Goal: Task Accomplishment & Management: Complete application form

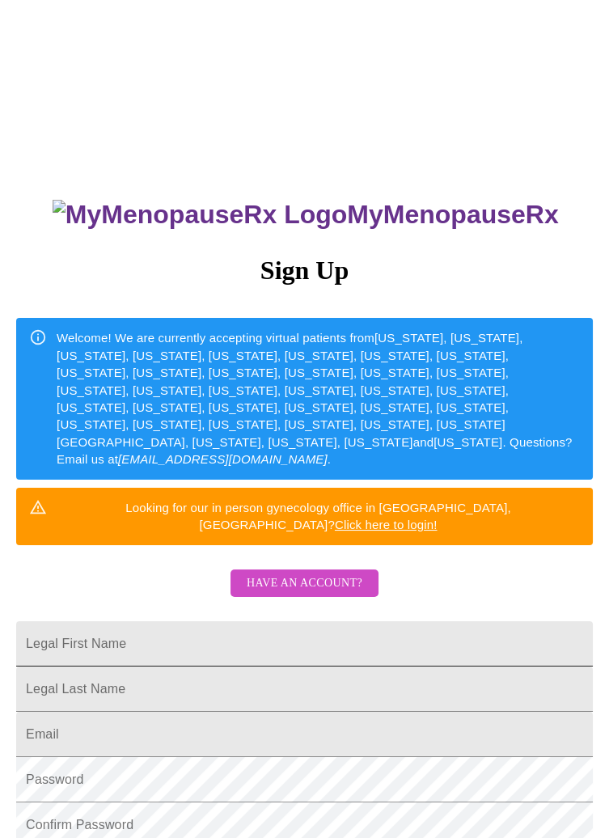
click at [382, 621] on input "Legal First Name" at bounding box center [304, 643] width 577 height 45
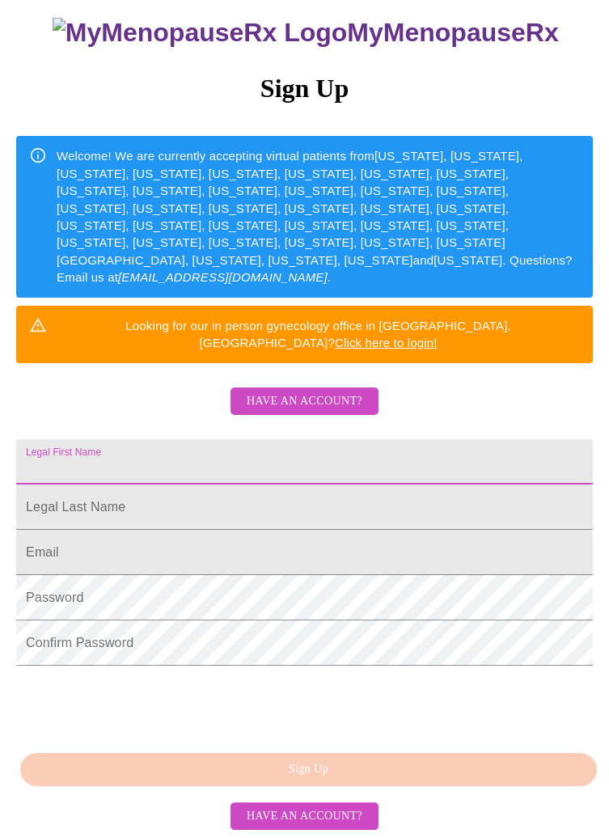
scroll to position [215, 0]
click at [391, 439] on input "Legal First Name" at bounding box center [304, 461] width 577 height 45
type input "[PERSON_NAME]"
click at [341, 484] on input "Legal First Name" at bounding box center [304, 506] width 577 height 45
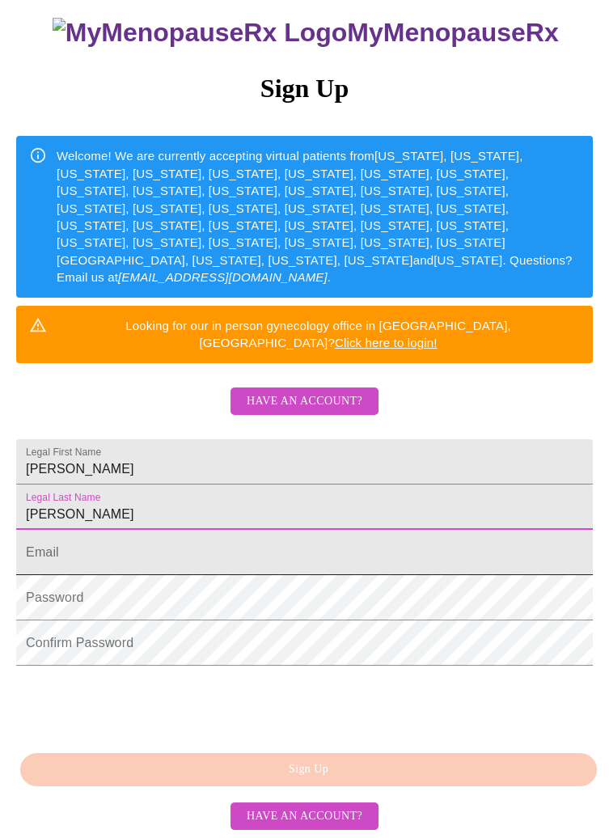
type input "[PERSON_NAME]"
click at [331, 530] on input "Legal First Name" at bounding box center [304, 552] width 577 height 45
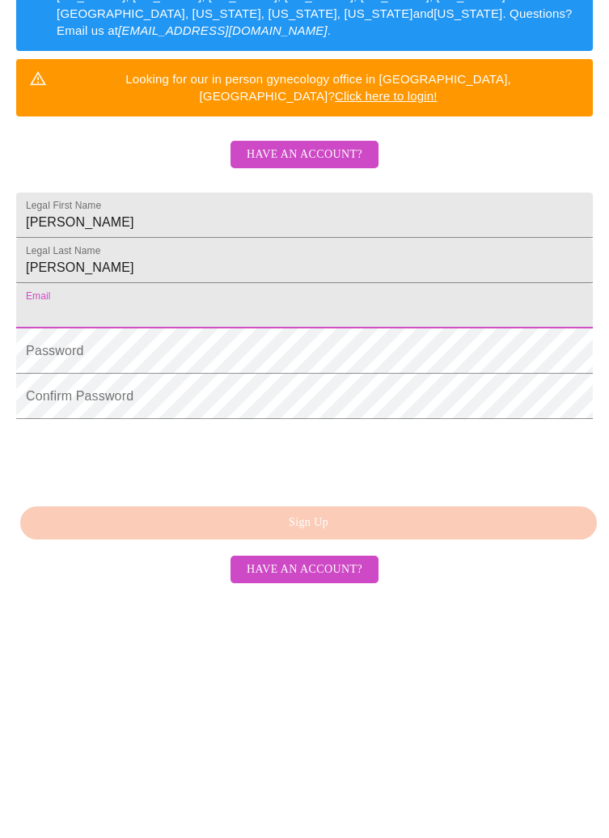
type input "[PERSON_NAME][EMAIL_ADDRESS][PERSON_NAME][DOMAIN_NAME]"
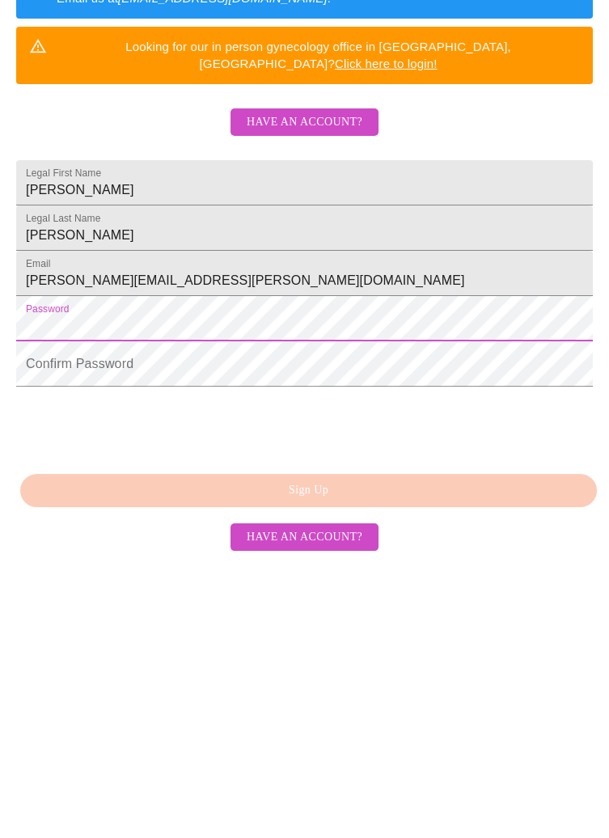
click at [356, 391] on span "Have an account?" at bounding box center [305, 401] width 116 height 20
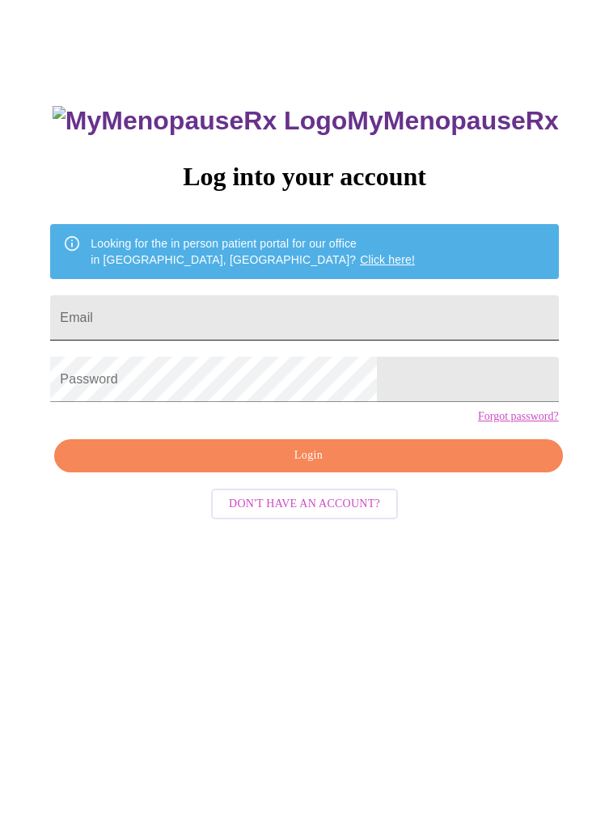
click at [412, 330] on input "Email" at bounding box center [304, 317] width 508 height 45
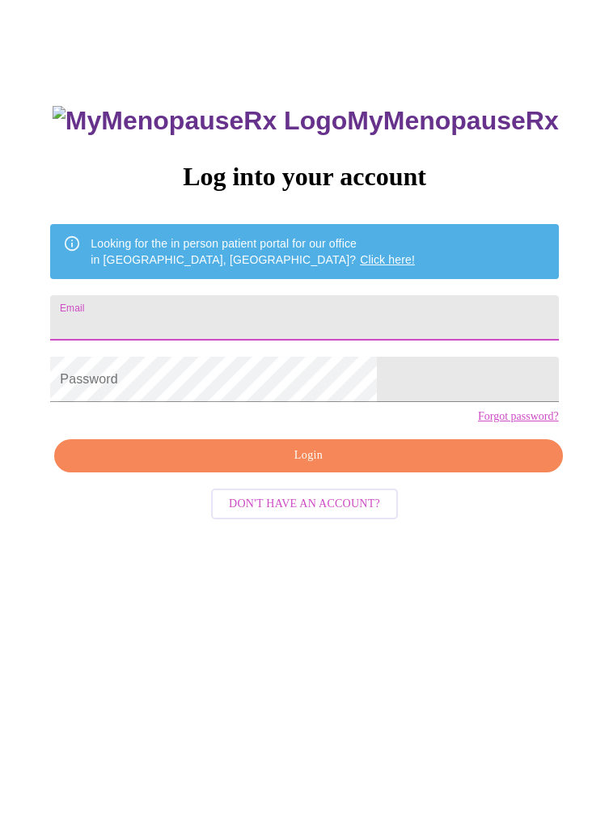
type input "[PERSON_NAME][EMAIL_ADDRESS][PERSON_NAME][DOMAIN_NAME]"
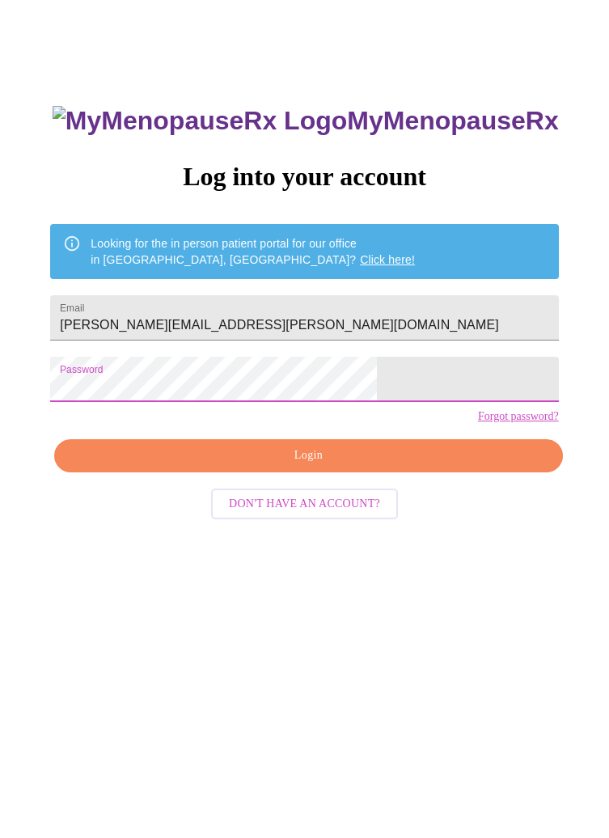
click at [368, 466] on span "Login" at bounding box center [308, 456] width 471 height 20
click at [298, 466] on span "Login" at bounding box center [308, 456] width 471 height 20
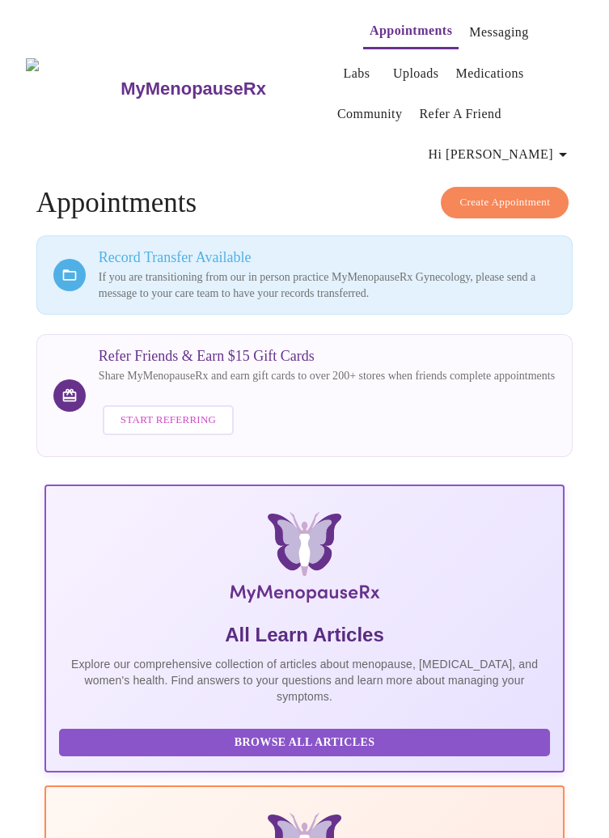
click at [560, 145] on icon "button" at bounding box center [562, 154] width 19 height 19
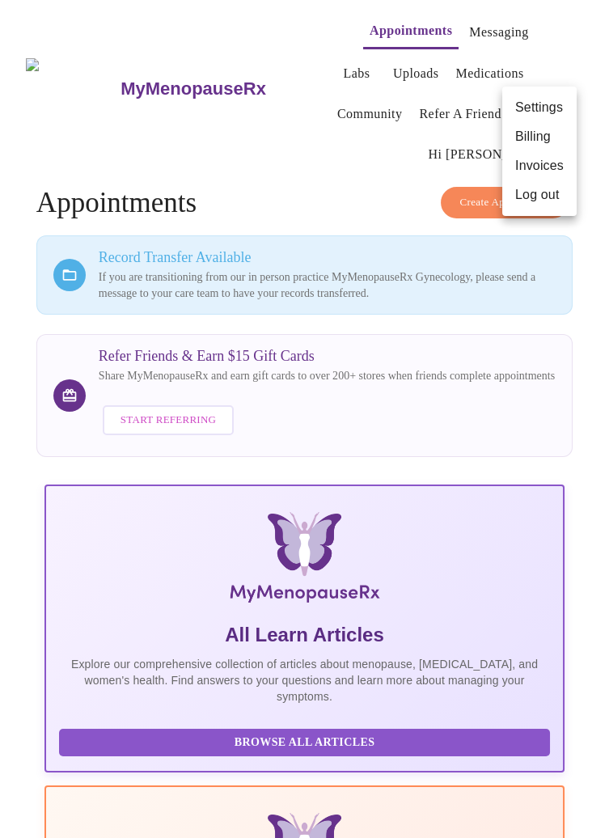
click at [583, 334] on div at bounding box center [304, 419] width 609 height 838
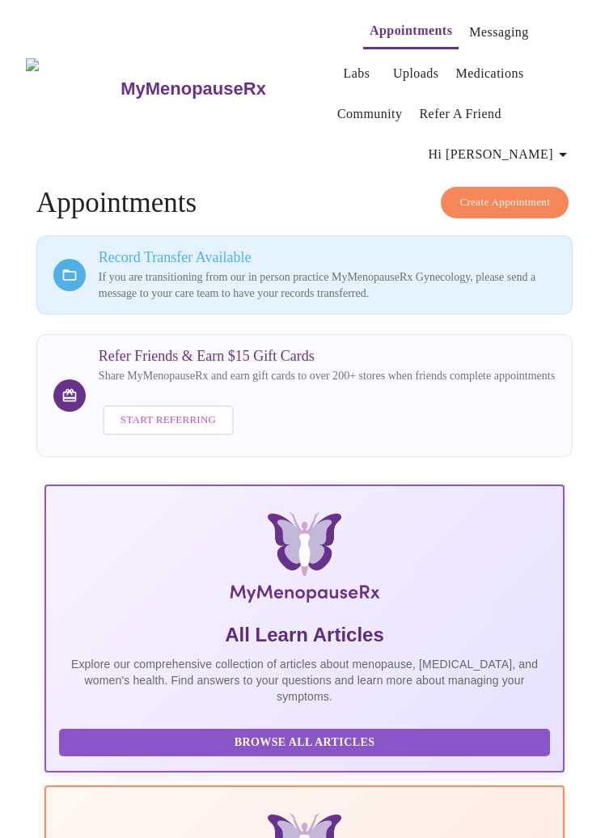
click at [481, 23] on link "Messaging" at bounding box center [498, 32] width 59 height 23
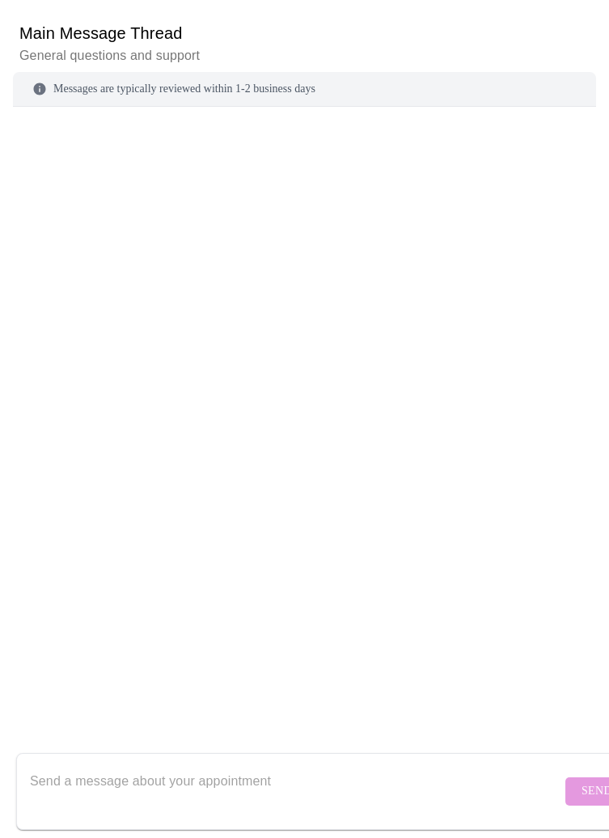
scroll to position [281, 0]
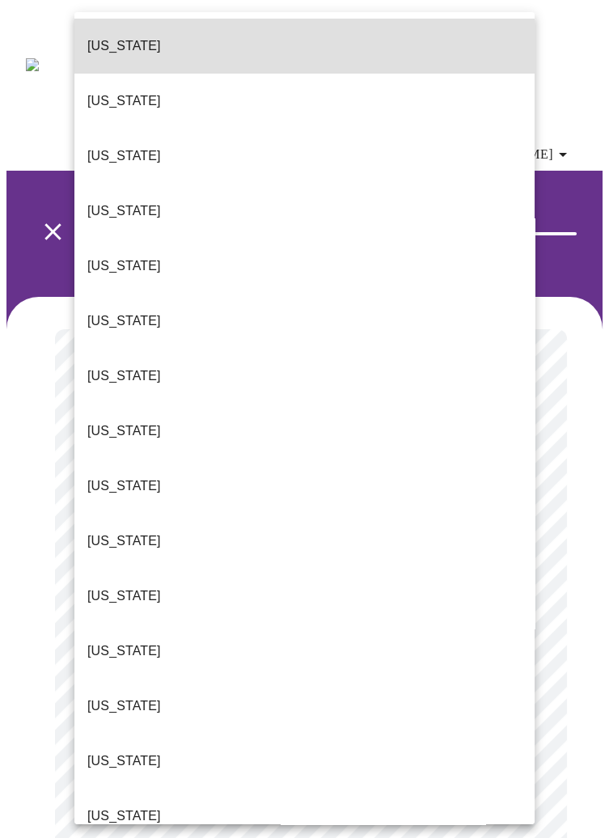
click at [152, 678] on li "Illinois" at bounding box center [304, 705] width 460 height 55
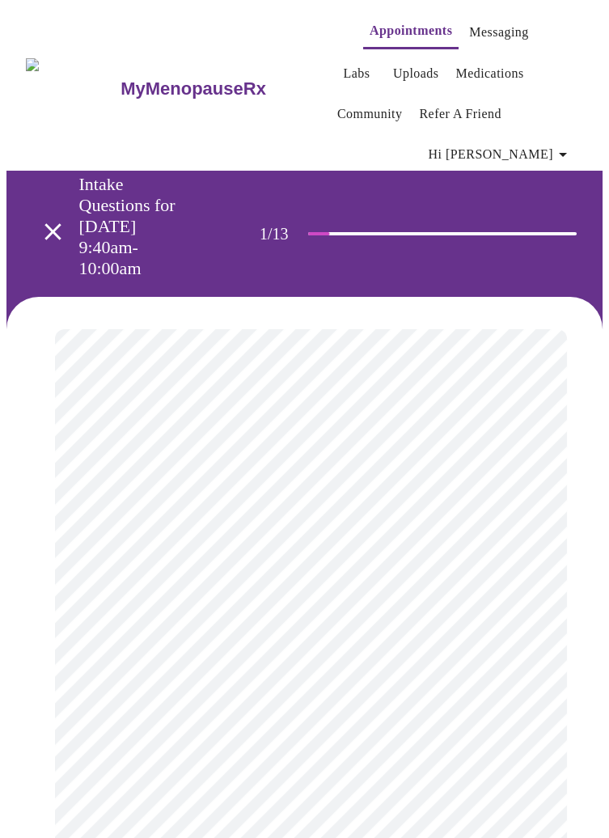
click at [474, 604] on body "MyMenopauseRx Appointments Messaging Labs Uploads Medications Community Refer a…" at bounding box center [304, 849] width 596 height 1687
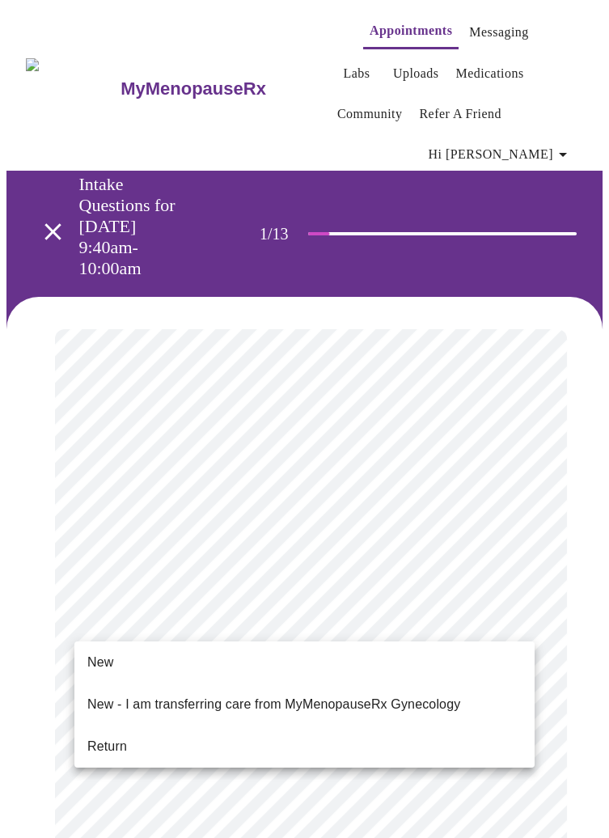
click at [414, 702] on span "New - I am transferring care from MyMenopauseRx Gynecology" at bounding box center [273, 704] width 373 height 45
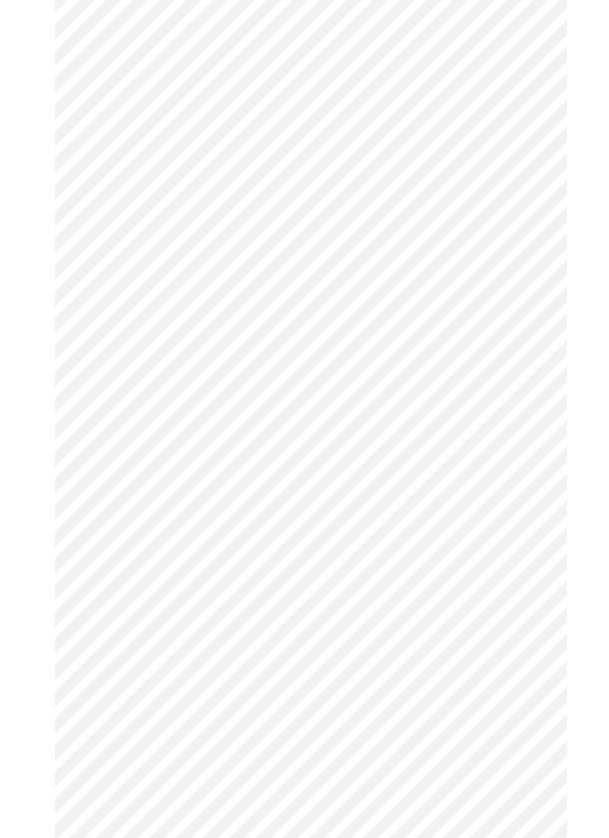
scroll to position [466, 0]
click at [509, 155] on body "MyMenopauseRx Appointments Messaging Labs Uploads Medications Community Refer a…" at bounding box center [304, 379] width 596 height 1677
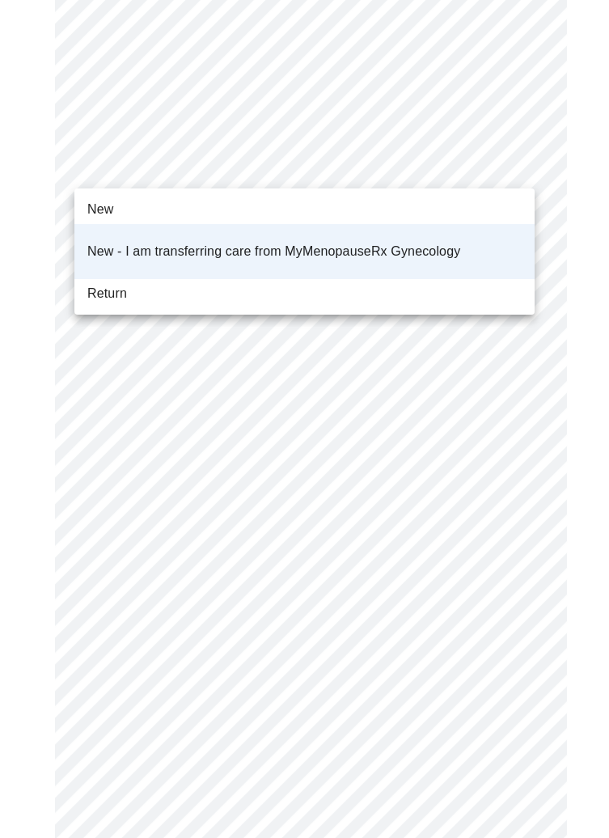
click at [576, 378] on div at bounding box center [304, 419] width 609 height 838
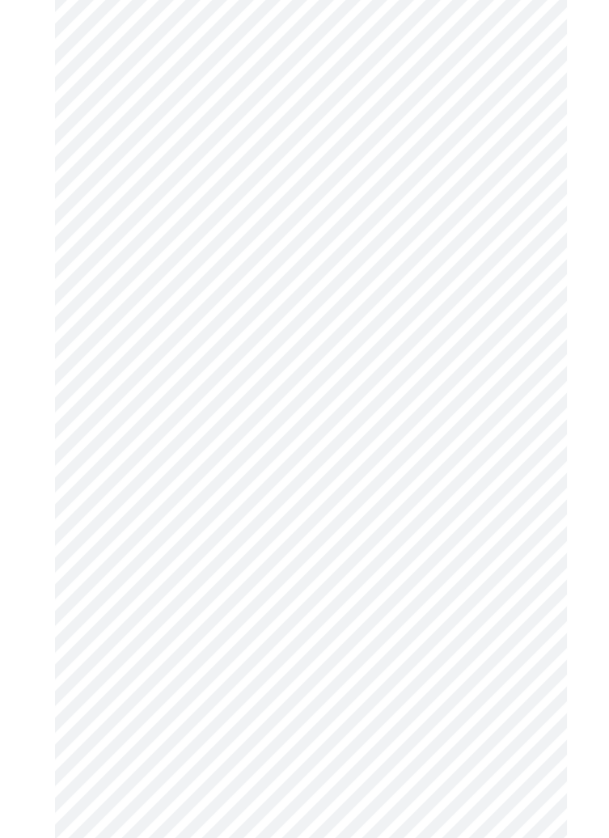
click at [516, 162] on body "MyMenopauseRx Appointments Messaging Labs Uploads Medications Community Refer a…" at bounding box center [304, 379] width 596 height 1677
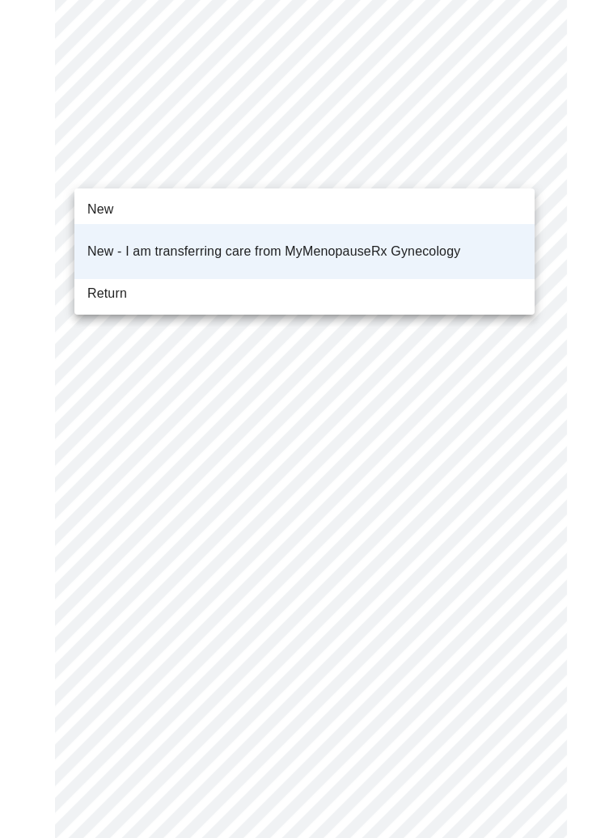
click at [584, 378] on div at bounding box center [304, 419] width 609 height 838
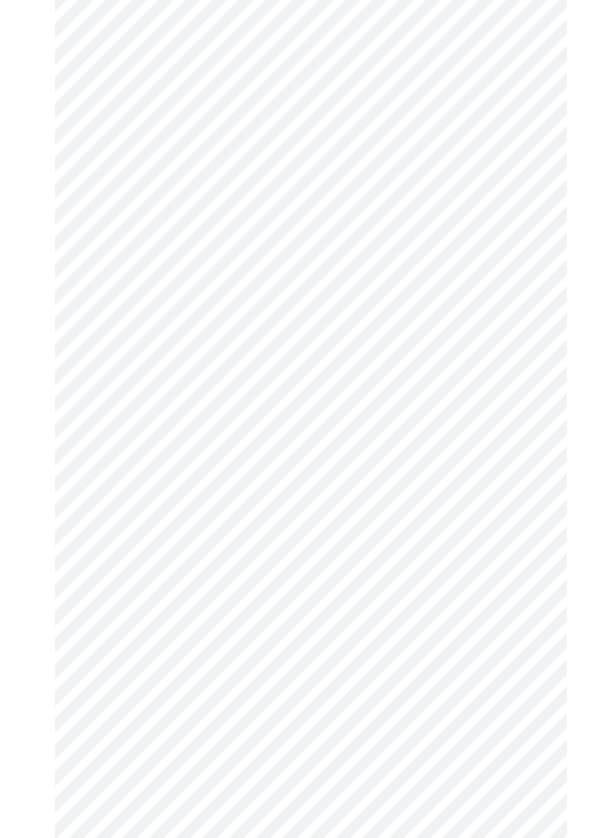
click at [581, 357] on div at bounding box center [304, 524] width 596 height 1387
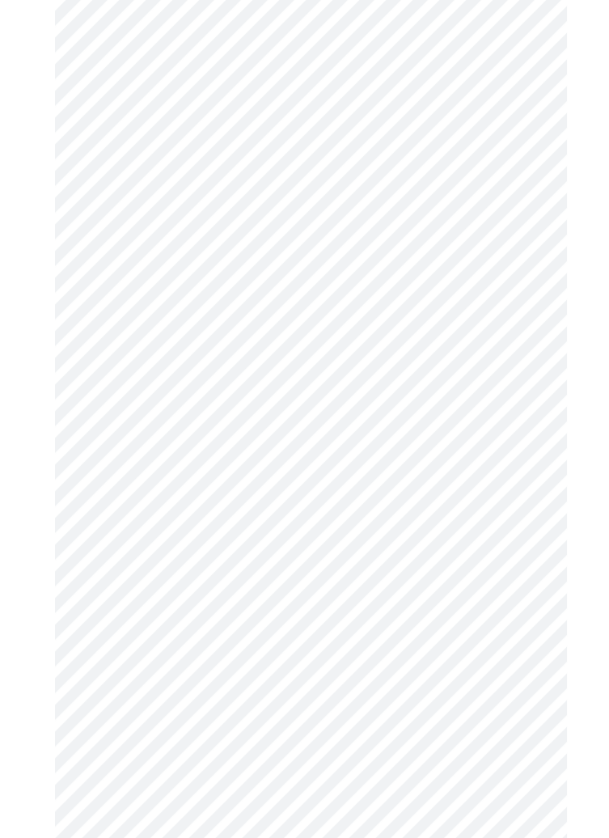
scroll to position [732, 0]
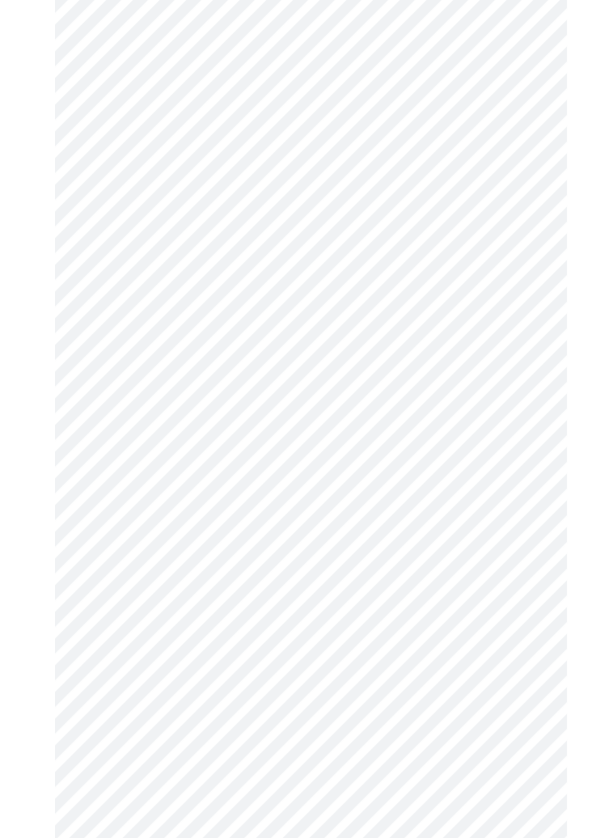
click at [511, 691] on body "MyMenopauseRx Appointments Messaging Labs Uploads Medications Community Refer a…" at bounding box center [304, 113] width 596 height 1677
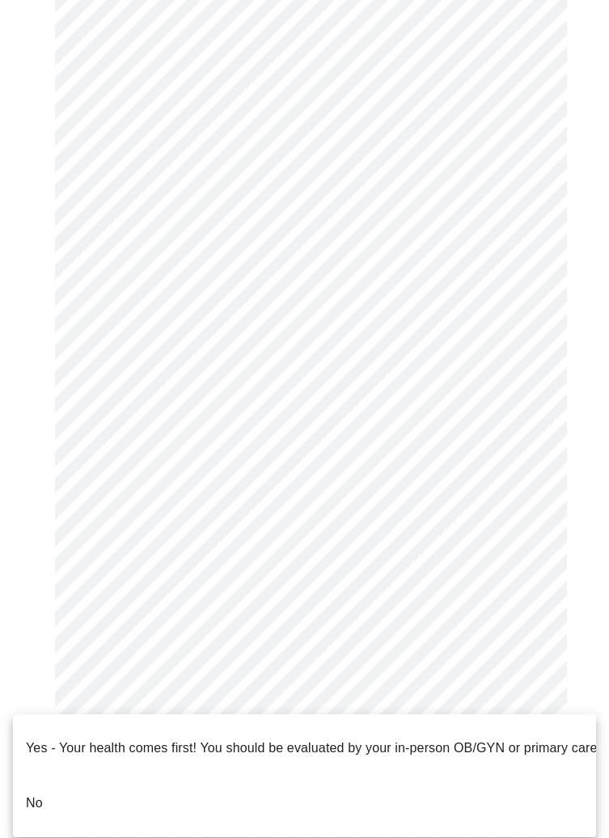
click at [420, 778] on li "No" at bounding box center [304, 802] width 583 height 55
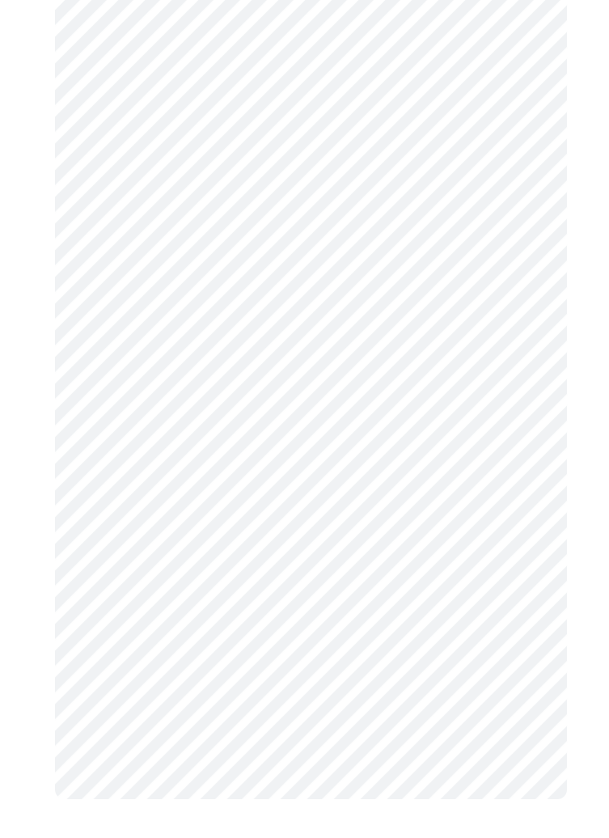
scroll to position [0, 0]
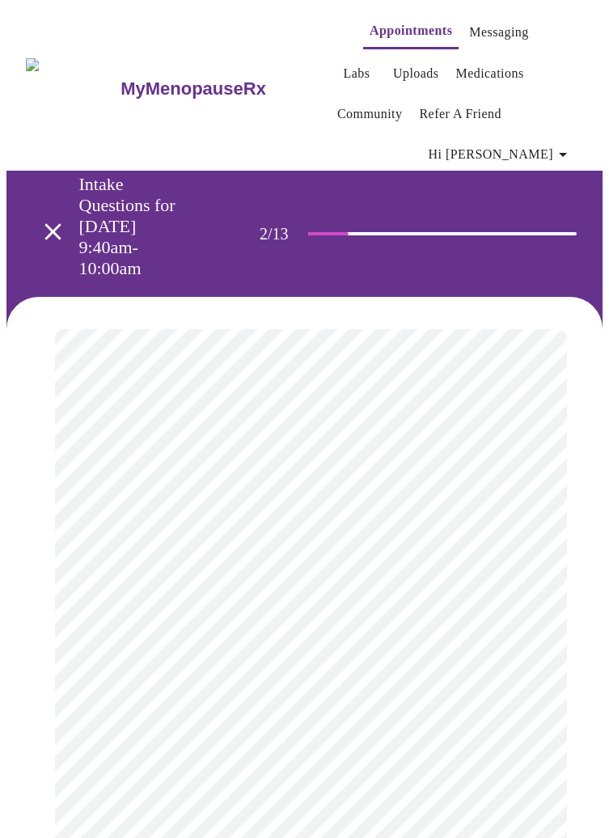
click at [515, 537] on body "MyMenopauseRx Appointments Messaging Labs Uploads Medications Community Refer a…" at bounding box center [304, 631] width 596 height 1251
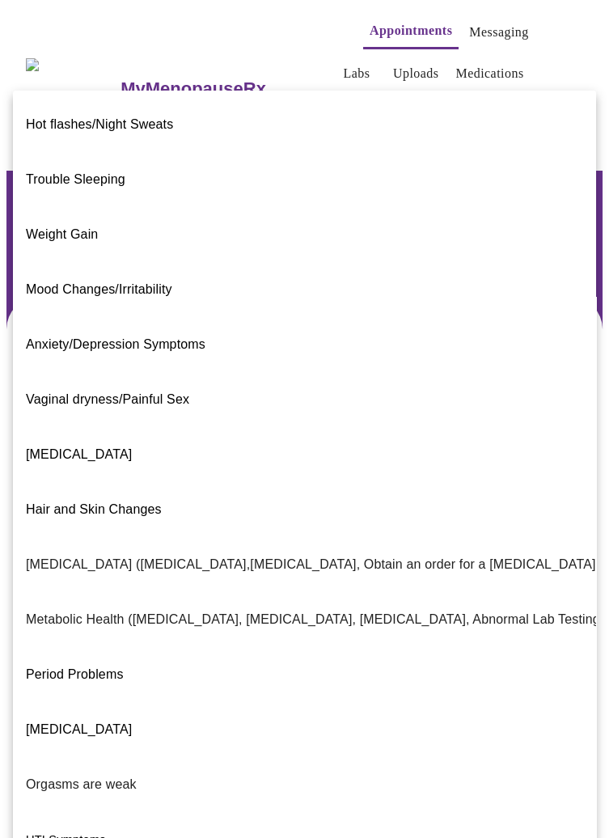
click at [107, 667] on span "Period Problems" at bounding box center [75, 674] width 98 height 14
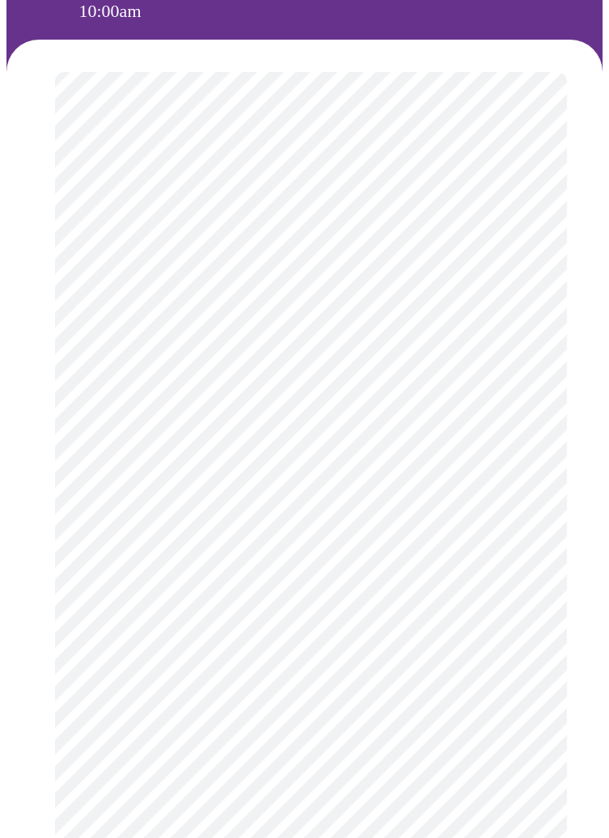
scroll to position [297, 0]
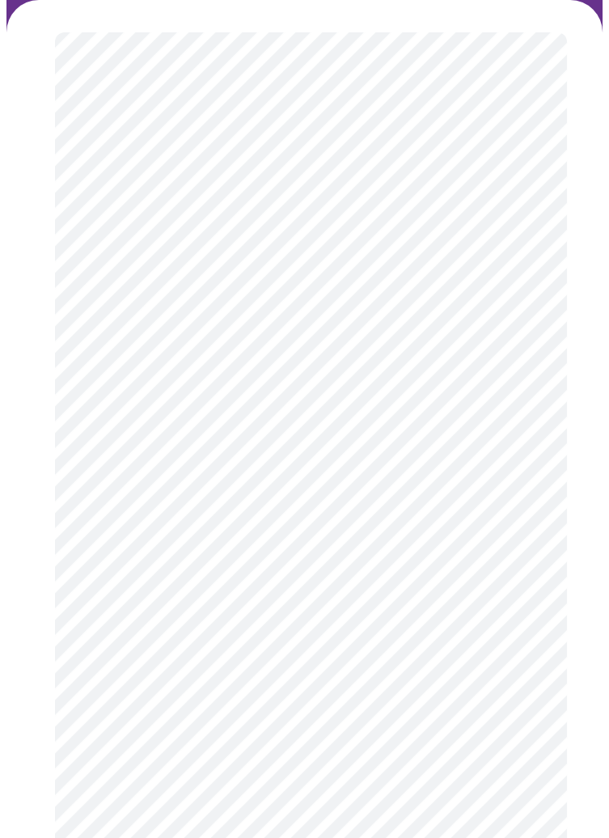
click at [496, 421] on body "MyMenopauseRx Appointments Messaging Labs Uploads Medications Community Refer a…" at bounding box center [304, 330] width 596 height 1241
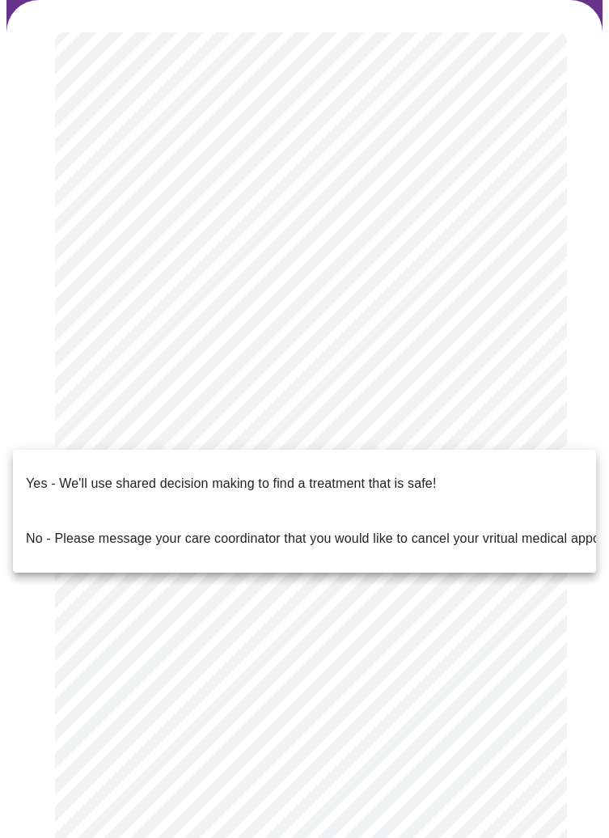
click at [429, 474] on p "Yes - We'll use shared decision making to find a treatment that is safe!" at bounding box center [231, 483] width 410 height 19
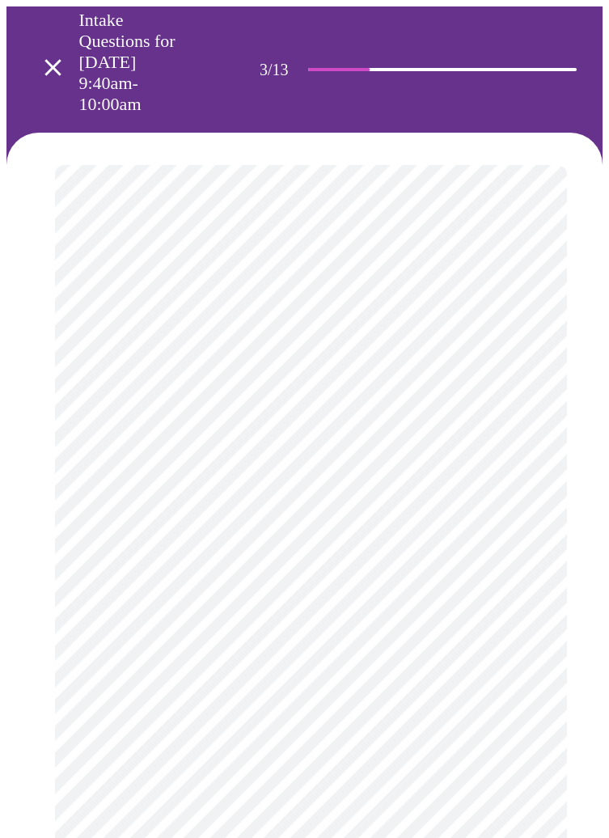
scroll to position [167, 0]
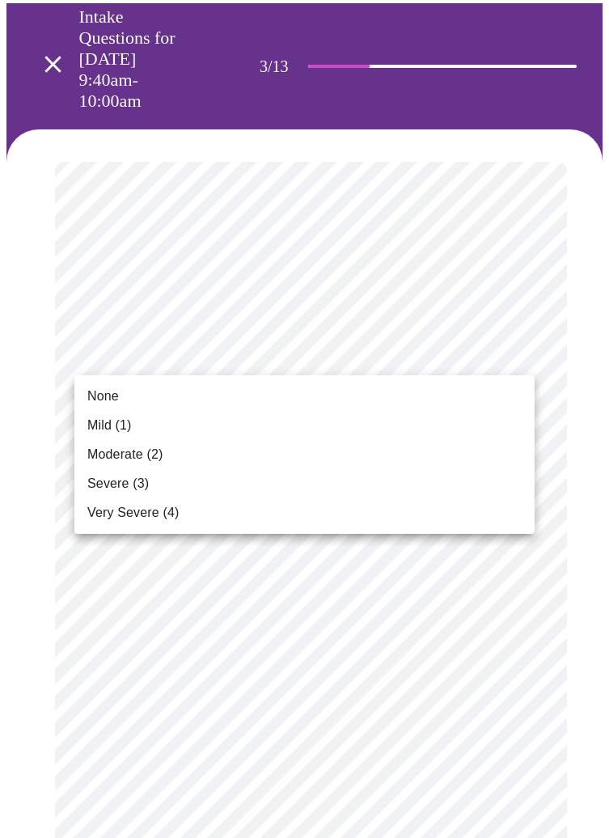
click at [177, 452] on li "Moderate (2)" at bounding box center [304, 454] width 460 height 29
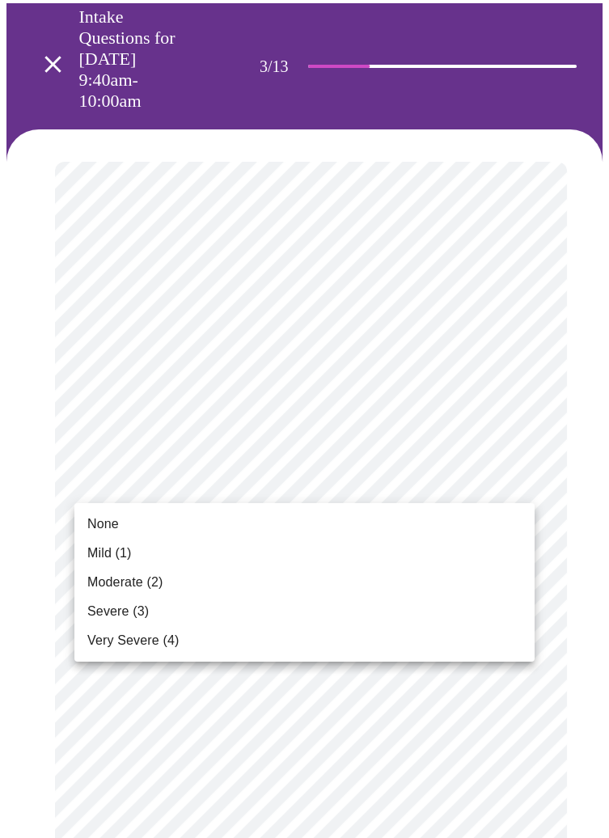
click at [138, 551] on li "Mild (1)" at bounding box center [304, 553] width 460 height 29
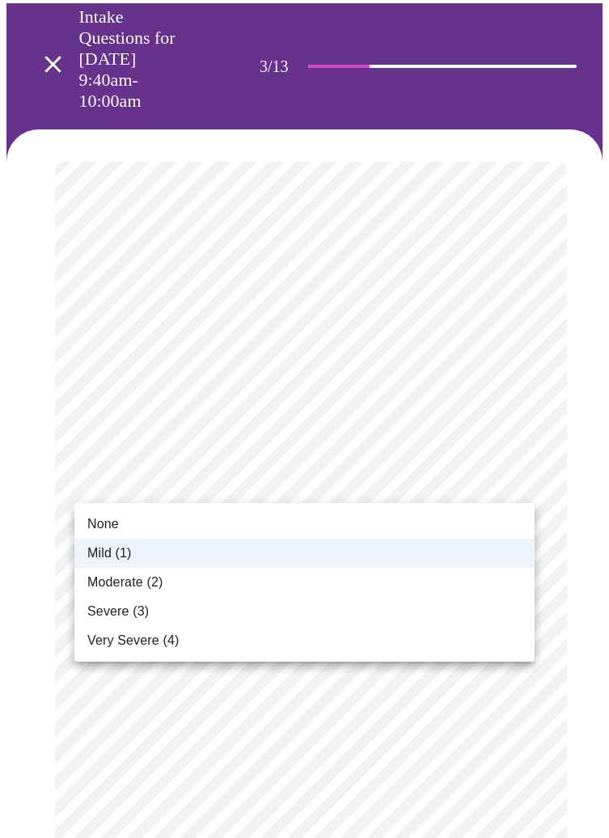
click at [210, 525] on li "None" at bounding box center [304, 523] width 460 height 29
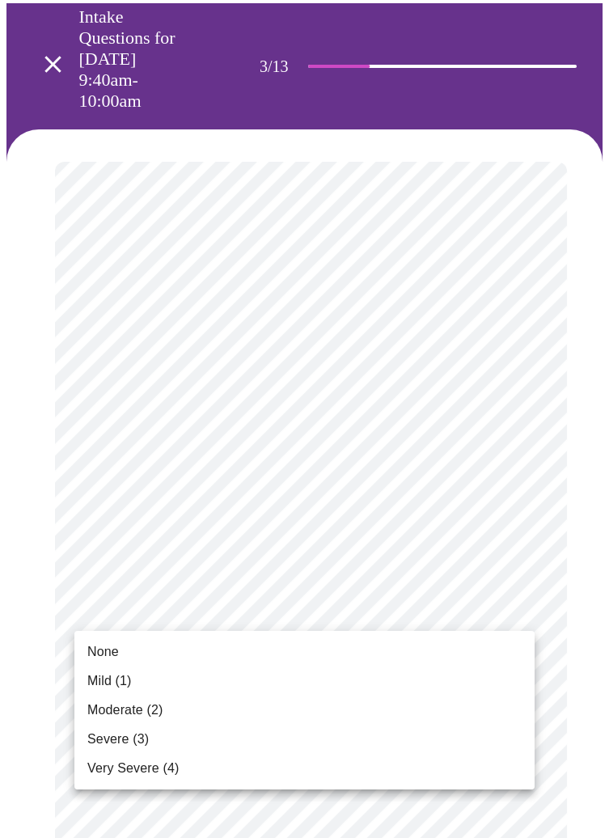
click at [191, 712] on li "Moderate (2)" at bounding box center [304, 709] width 460 height 29
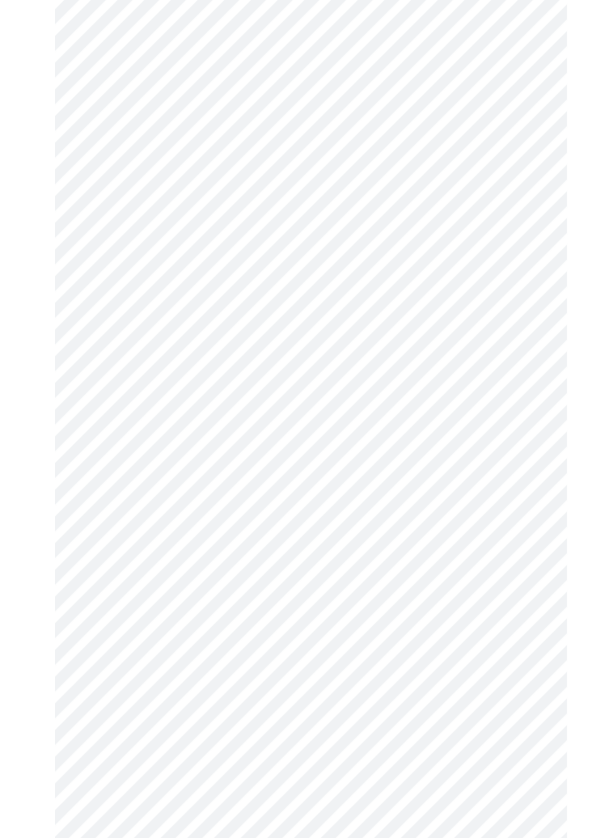
scroll to position [375, 0]
click at [514, 529] on body "MyMenopauseRx Appointments Messaging Labs Uploads Medications Community Refer a…" at bounding box center [304, 794] width 596 height 2326
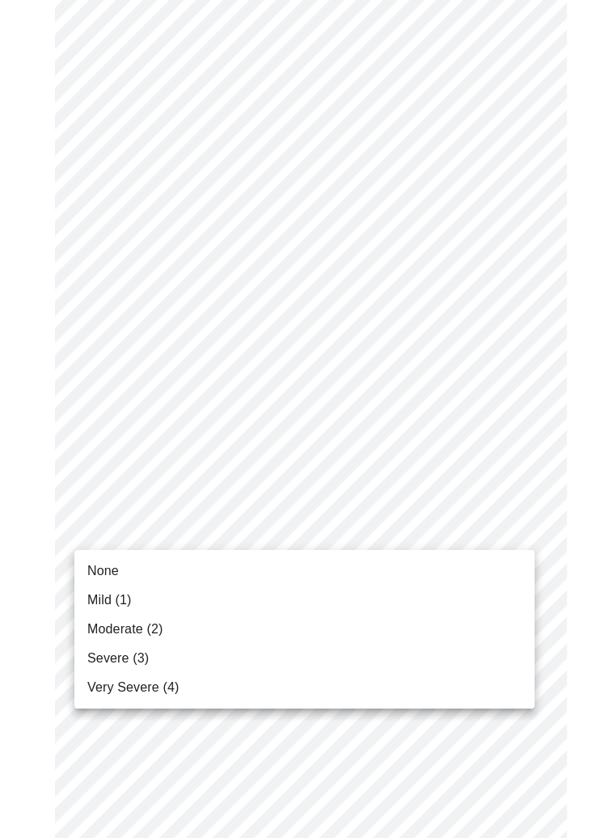
click at [213, 574] on li "None" at bounding box center [304, 570] width 460 height 29
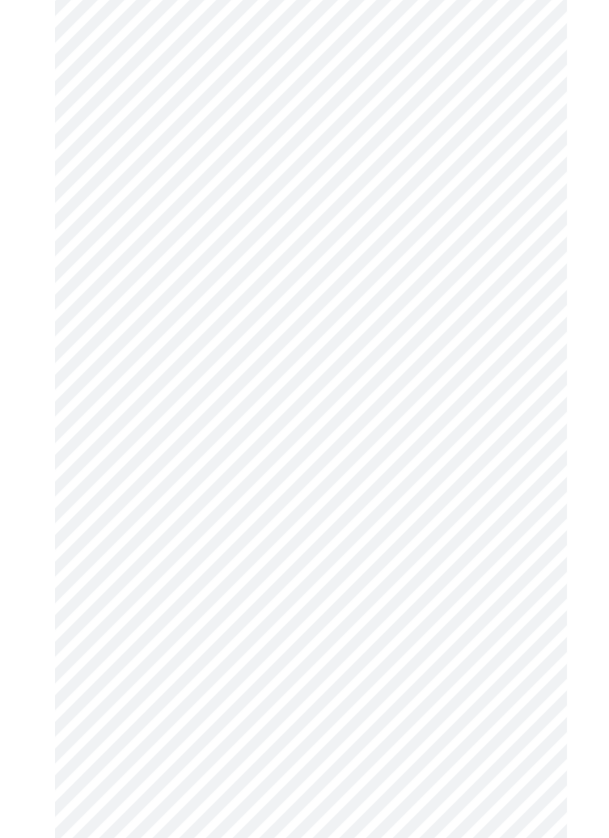
scroll to position [542, 0]
click at [509, 494] on body "MyMenopauseRx Appointments Messaging Labs Uploads Medications Community Refer a…" at bounding box center [304, 616] width 596 height 2303
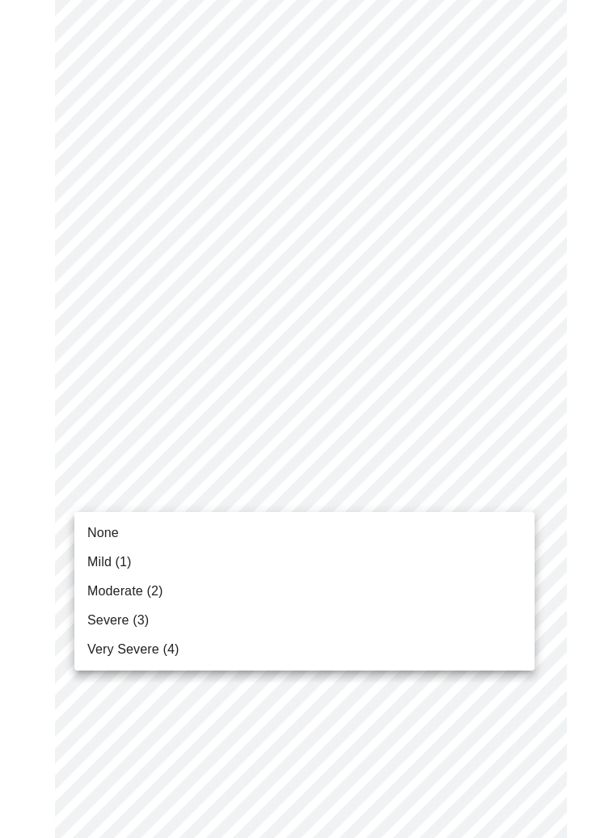
click at [244, 537] on li "None" at bounding box center [304, 532] width 460 height 29
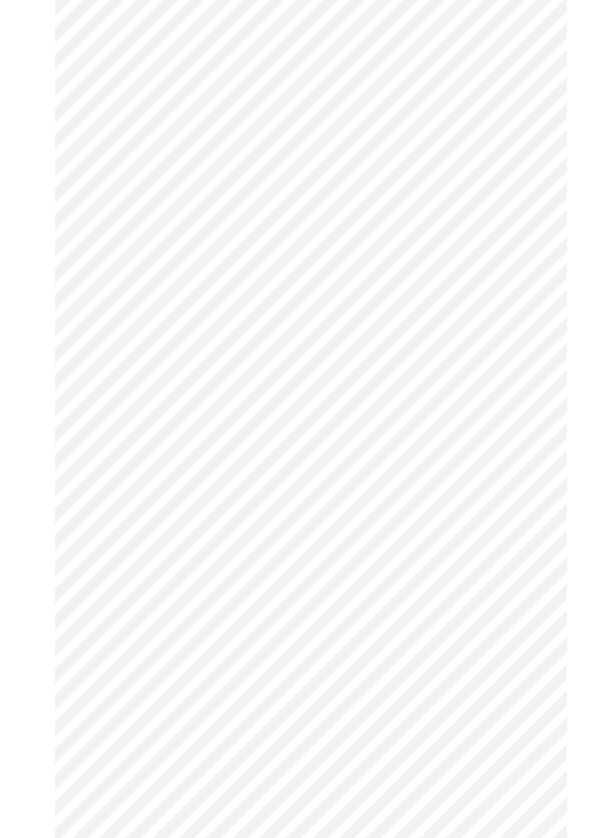
click at [506, 590] on body "MyMenopauseRx Appointments Messaging Labs Uploads Medications Community Refer a…" at bounding box center [304, 605] width 596 height 2280
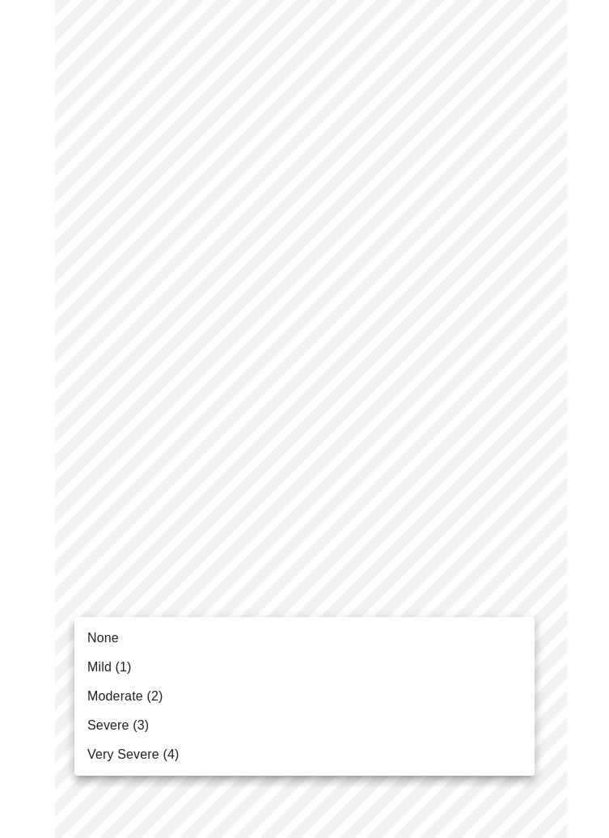
click at [242, 651] on li "None" at bounding box center [304, 637] width 460 height 29
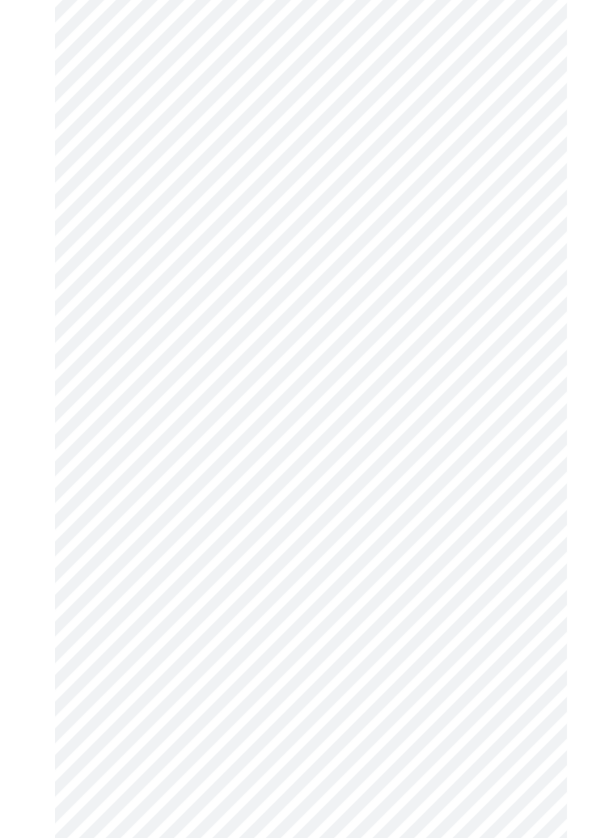
scroll to position [860, 0]
click at [514, 429] on body "MyMenopauseRx Appointments Messaging Labs Uploads Medications Community Refer a…" at bounding box center [304, 275] width 596 height 2258
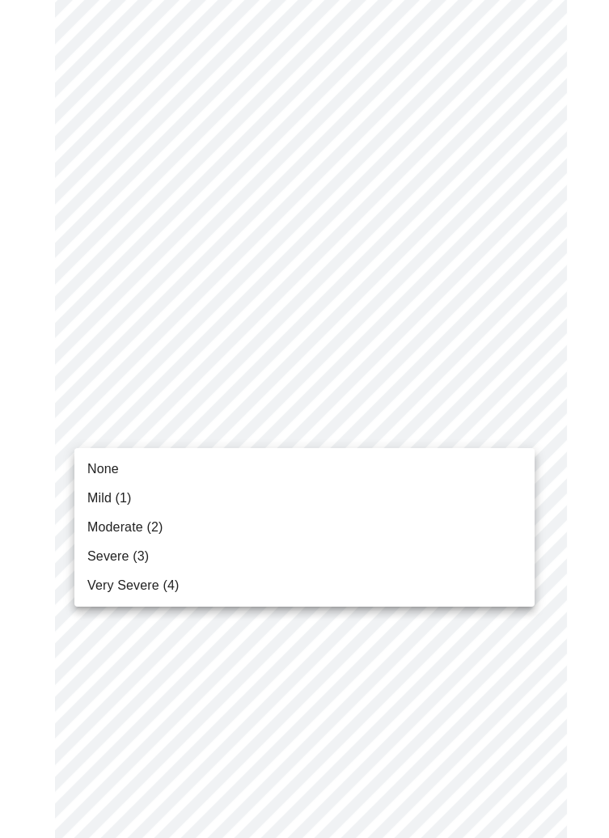
click at [234, 505] on li "Mild (1)" at bounding box center [304, 498] width 460 height 29
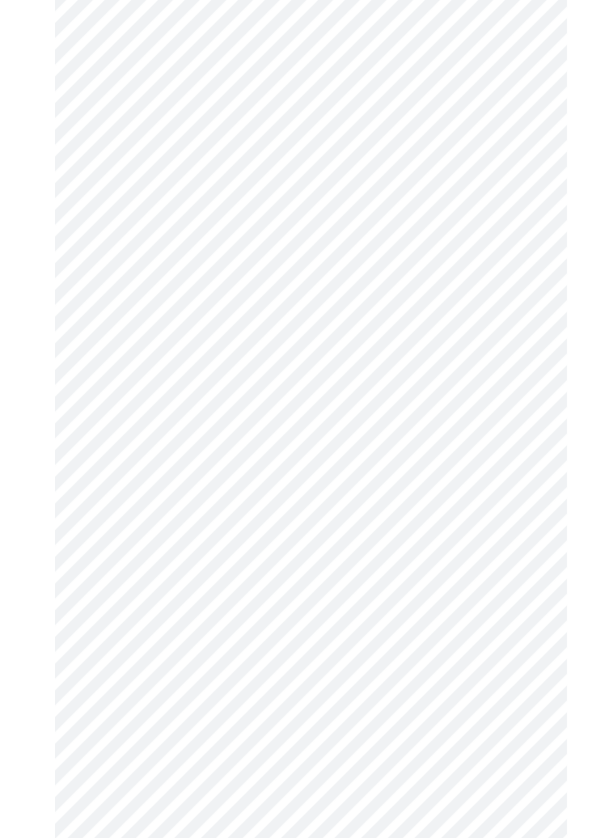
scroll to position [976, 0]
click at [512, 446] on body "MyMenopauseRx Appointments Messaging Labs Uploads Medications Community Refer a…" at bounding box center [304, 147] width 596 height 2235
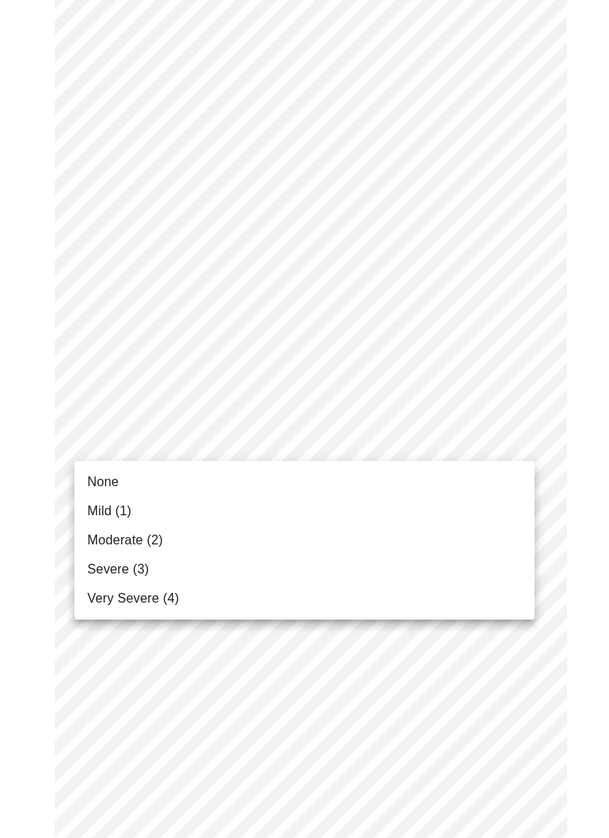
click at [154, 484] on li "None" at bounding box center [304, 481] width 460 height 29
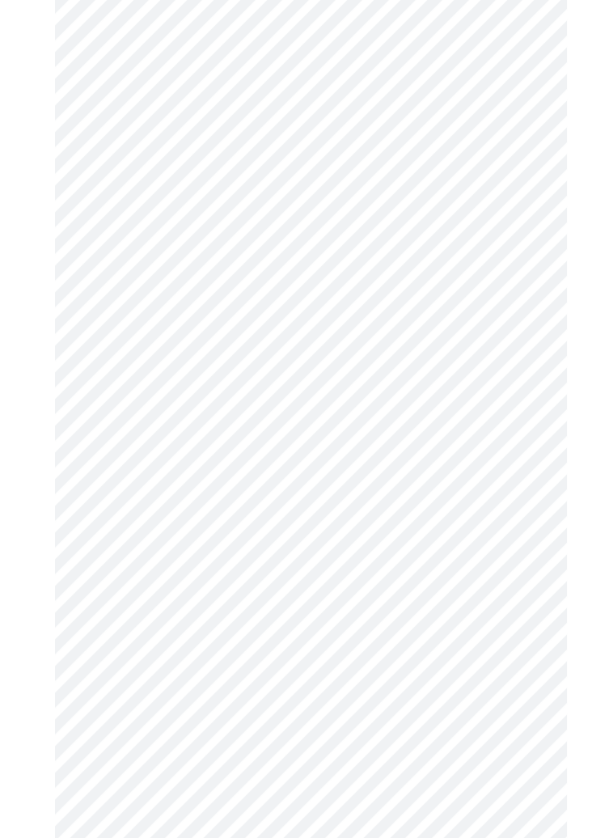
scroll to position [1113, 0]
click at [514, 429] on body "MyMenopauseRx Appointments Messaging Labs Uploads Medications Community Refer a…" at bounding box center [304, 0] width 596 height 2212
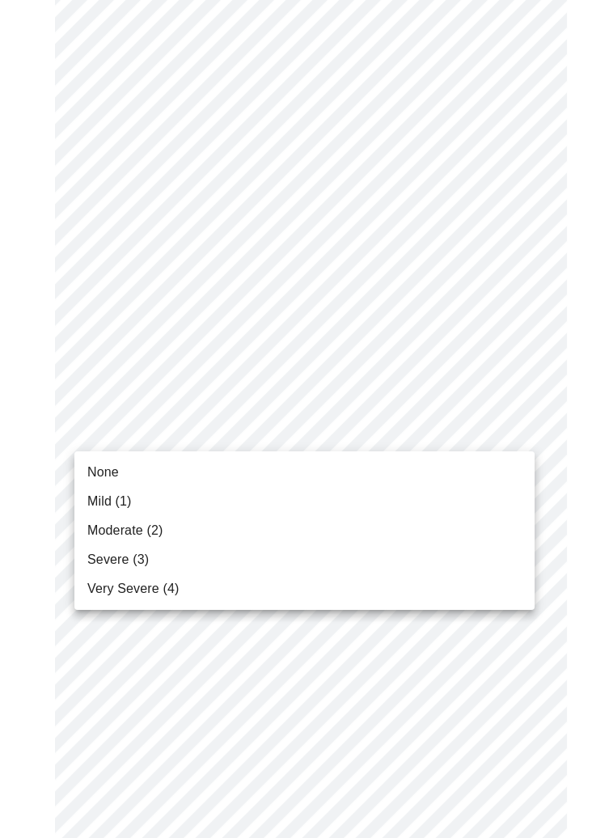
click at [155, 504] on li "Mild (1)" at bounding box center [304, 501] width 460 height 29
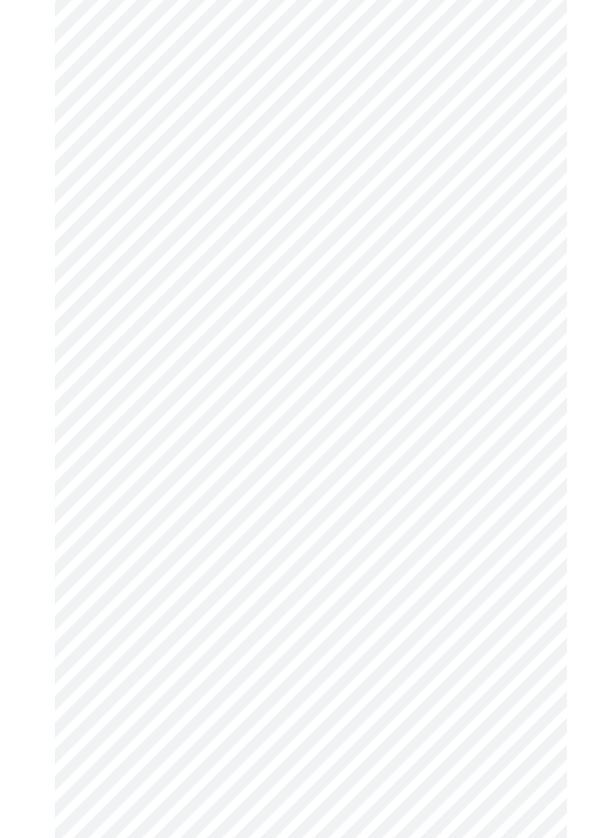
scroll to position [1244, 0]
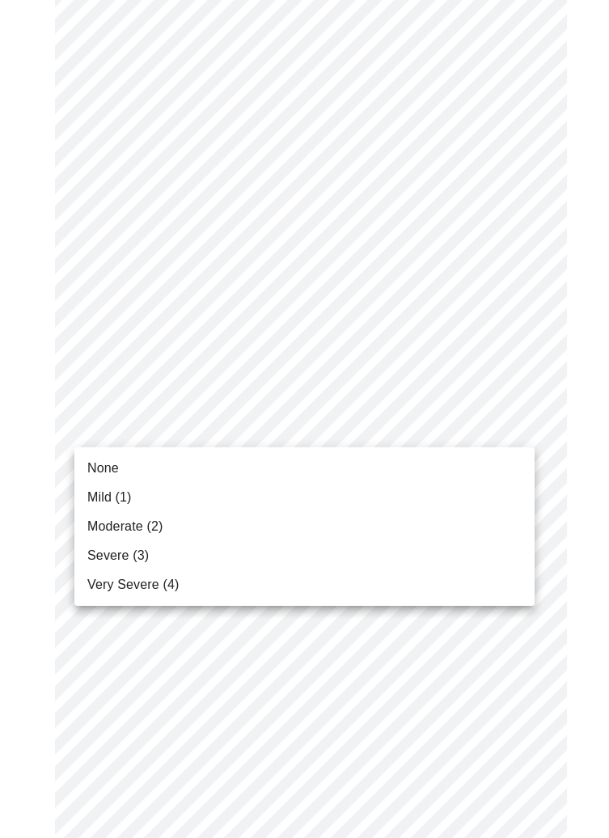
click at [243, 474] on li "None" at bounding box center [304, 468] width 460 height 29
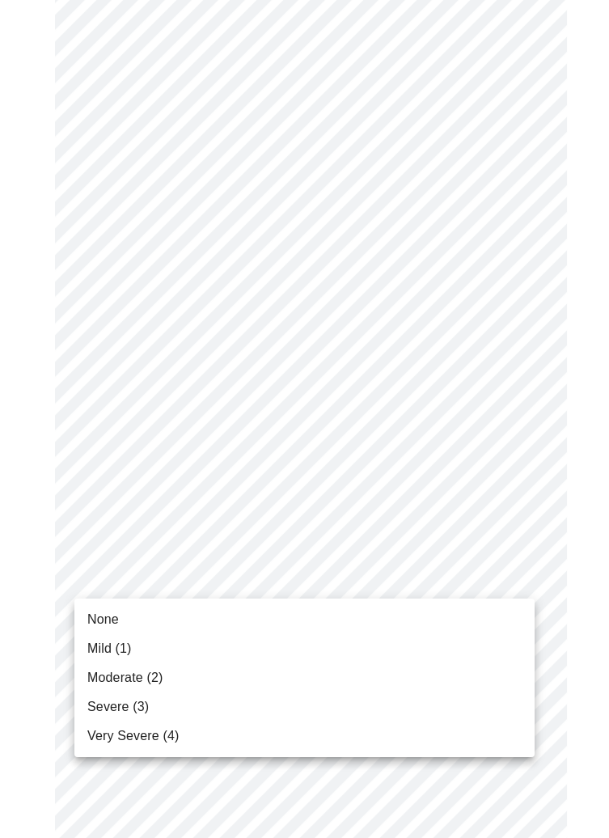
click at [135, 644] on li "Mild (1)" at bounding box center [304, 648] width 460 height 29
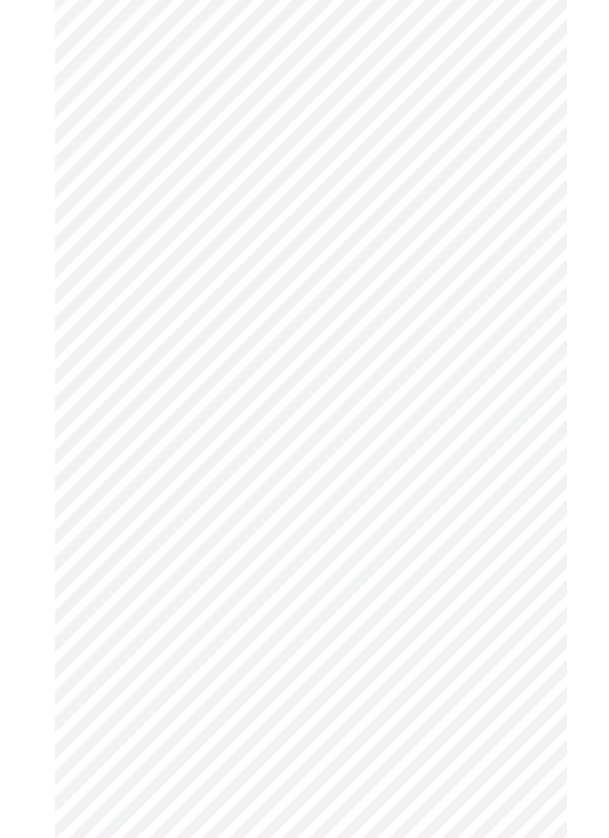
scroll to position [759, 0]
click at [505, 443] on body "MyMenopauseRx Appointments Messaging Labs Uploads Medications Community Refer a…" at bounding box center [304, 178] width 596 height 1863
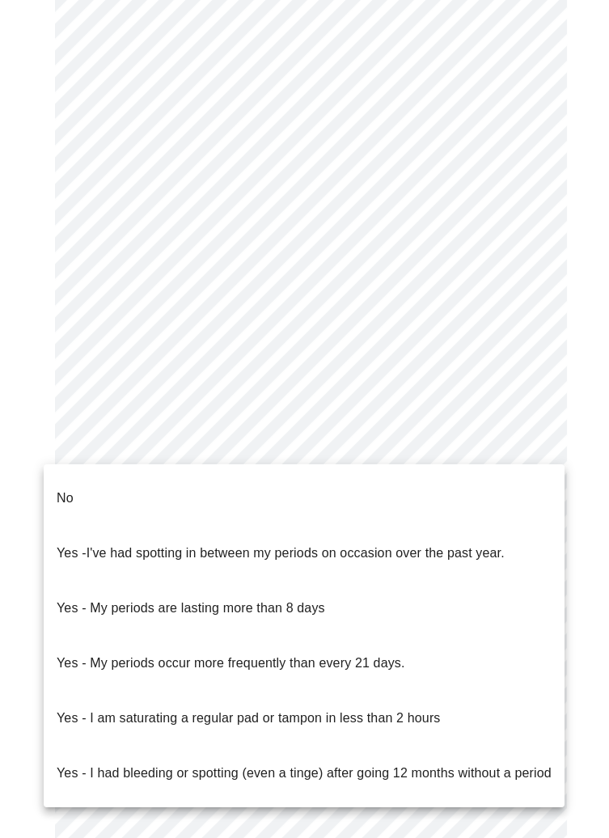
click at [433, 708] on p "Yes - I am saturating a regular pad or tampon in less than 2 hours" at bounding box center [248, 717] width 383 height 19
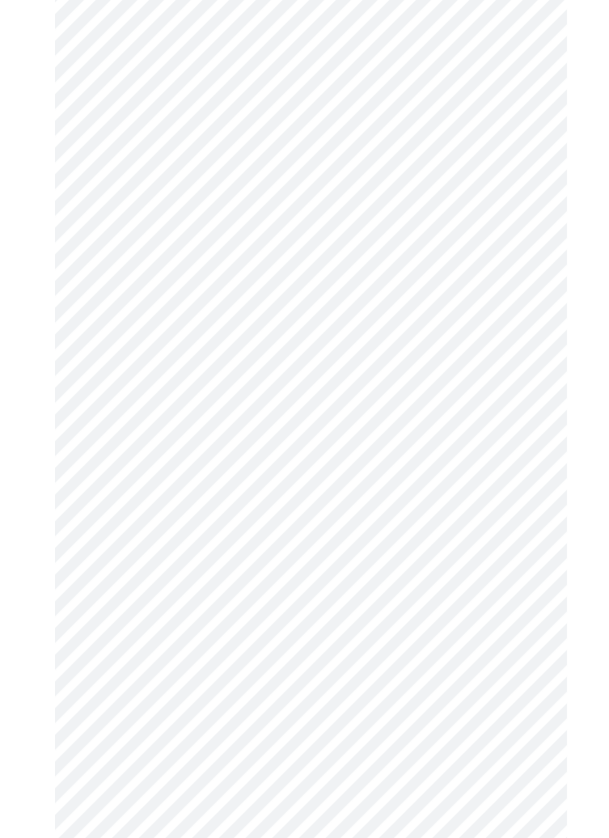
scroll to position [822, 0]
click at [511, 497] on body "MyMenopauseRx Appointments Messaging Labs Uploads Medications Community Refer a…" at bounding box center [304, 111] width 596 height 1853
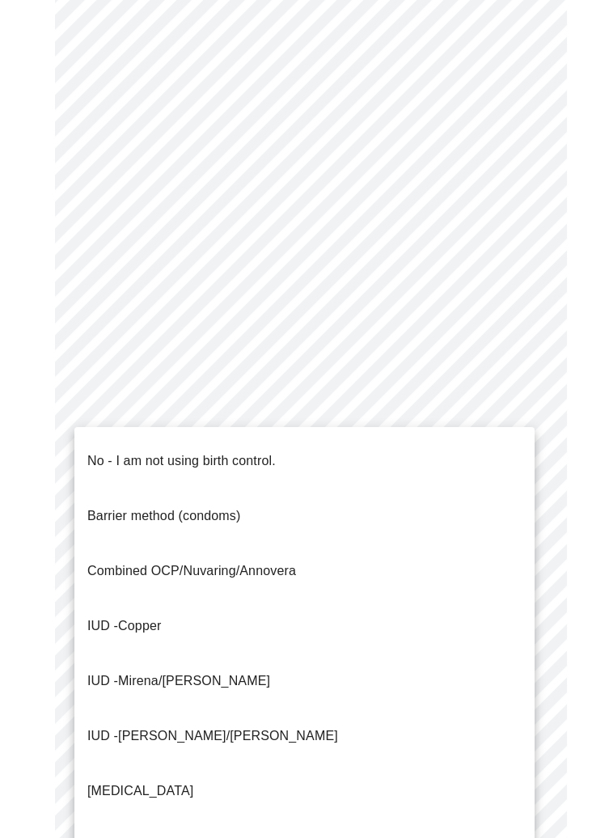
click at [277, 818] on li "Progesterone only pill (Mini Pill)" at bounding box center [304, 845] width 460 height 55
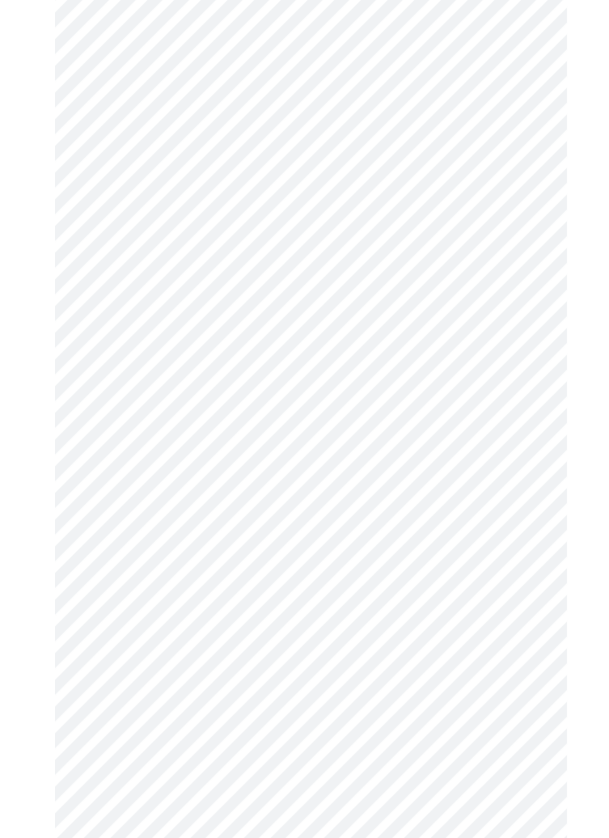
scroll to position [899, 0]
click at [511, 568] on body "MyMenopauseRx Appointments Messaging Labs Uploads Medications Community Refer a…" at bounding box center [304, 29] width 596 height 1844
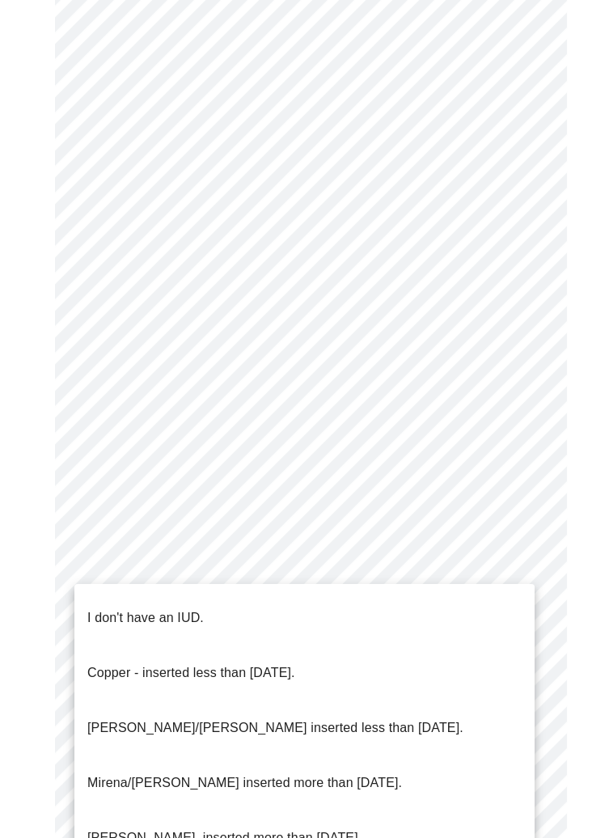
click at [374, 614] on li "I don't have an IUD." at bounding box center [304, 617] width 460 height 55
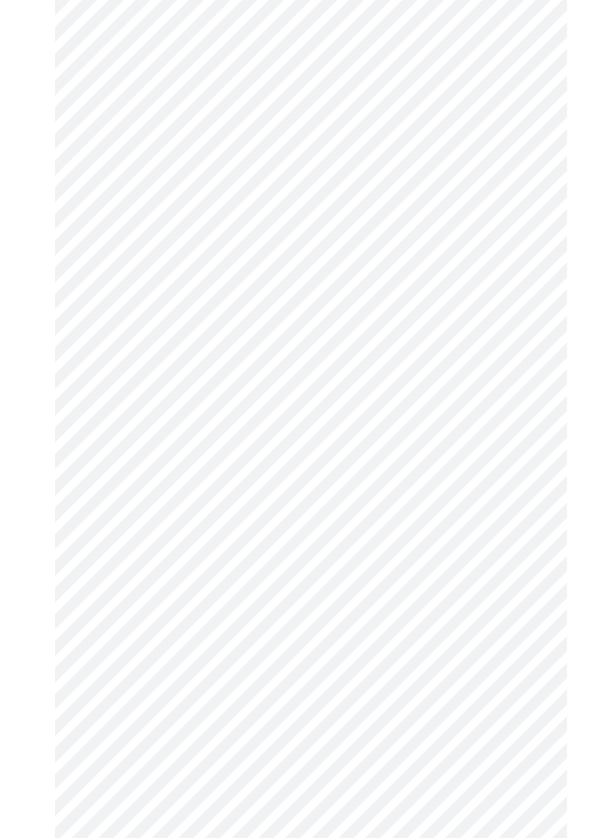
click at [505, 691] on body "MyMenopauseRx Appointments Messaging Labs Uploads Medications Community Refer a…" at bounding box center [304, 34] width 596 height 1835
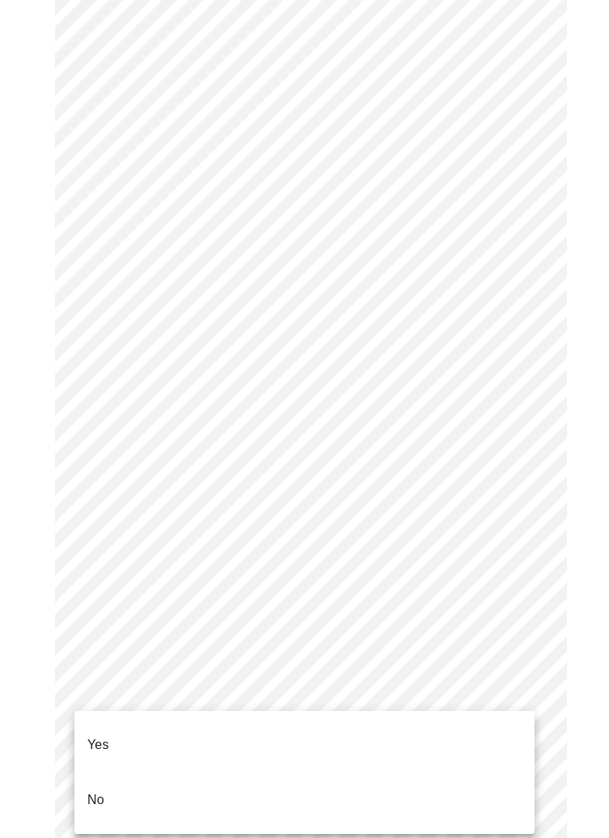
click at [340, 778] on li "No" at bounding box center [304, 799] width 460 height 55
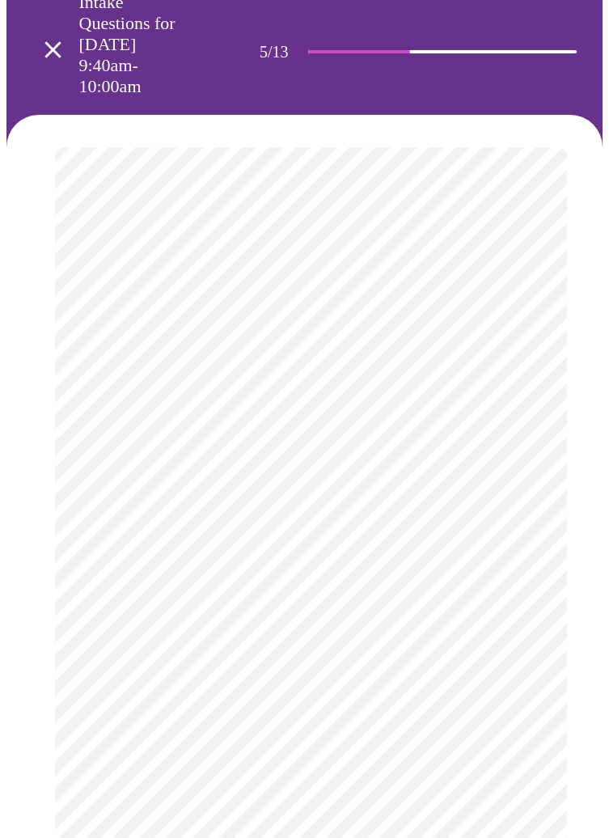
scroll to position [183, 0]
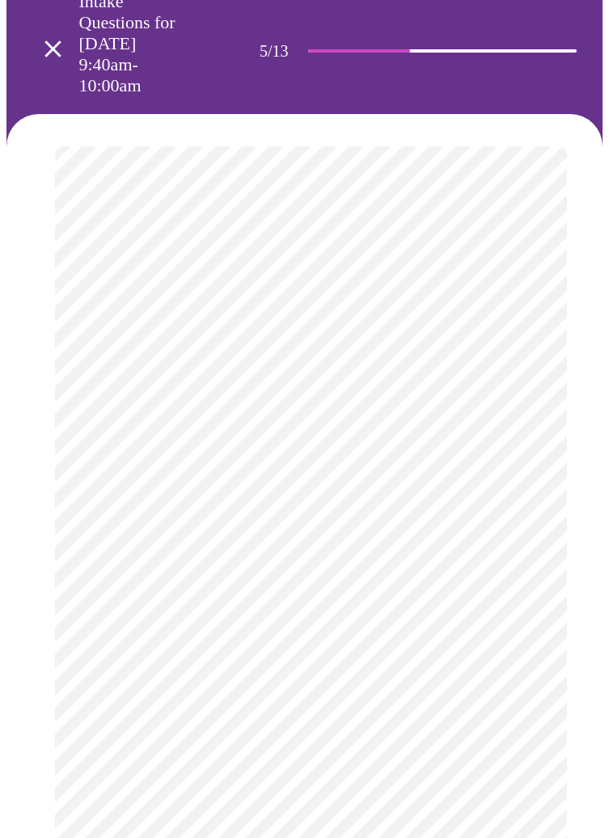
click at [512, 430] on body "MyMenopauseRx Appointments Messaging Labs Uploads Medications Community Refer a…" at bounding box center [304, 634] width 596 height 1620
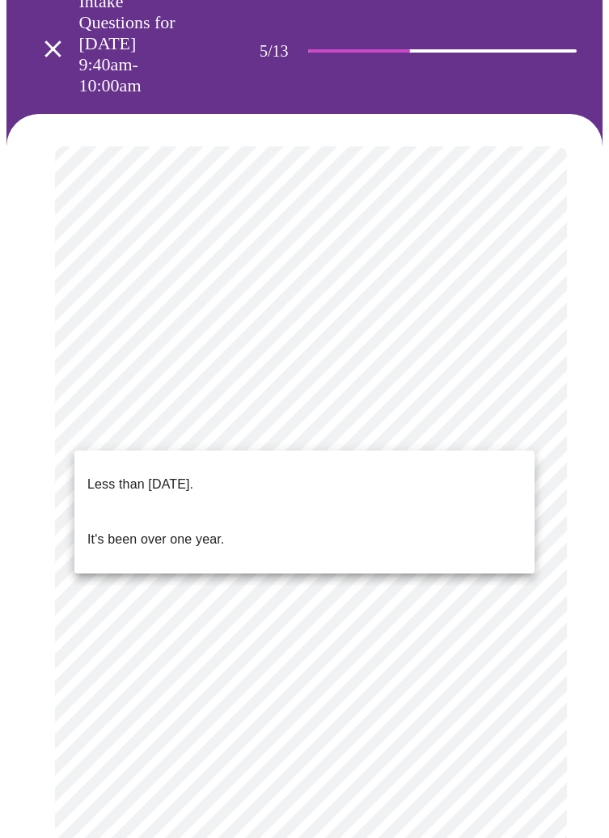
click at [287, 472] on li "Less than one year ago." at bounding box center [304, 484] width 460 height 55
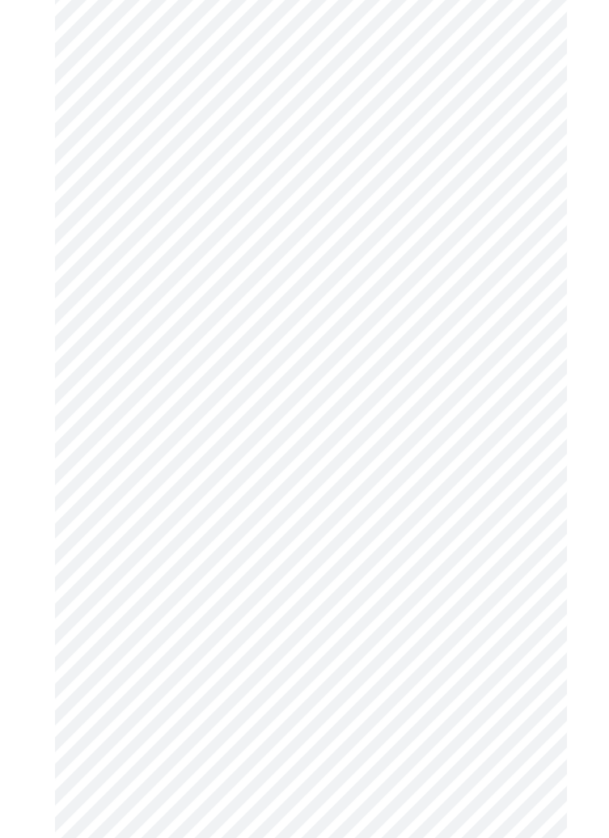
scroll to position [340, 0]
click at [510, 433] on body "MyMenopauseRx Appointments Messaging Labs Uploads Medications Community Refer a…" at bounding box center [304, 471] width 596 height 1611
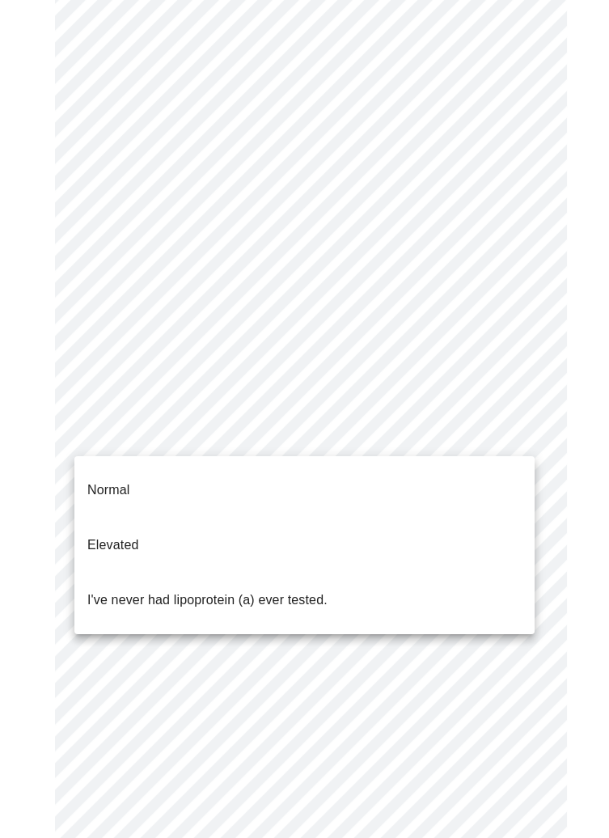
click at [468, 572] on li "I've never had lipoprotein (a) ever tested." at bounding box center [304, 599] width 460 height 55
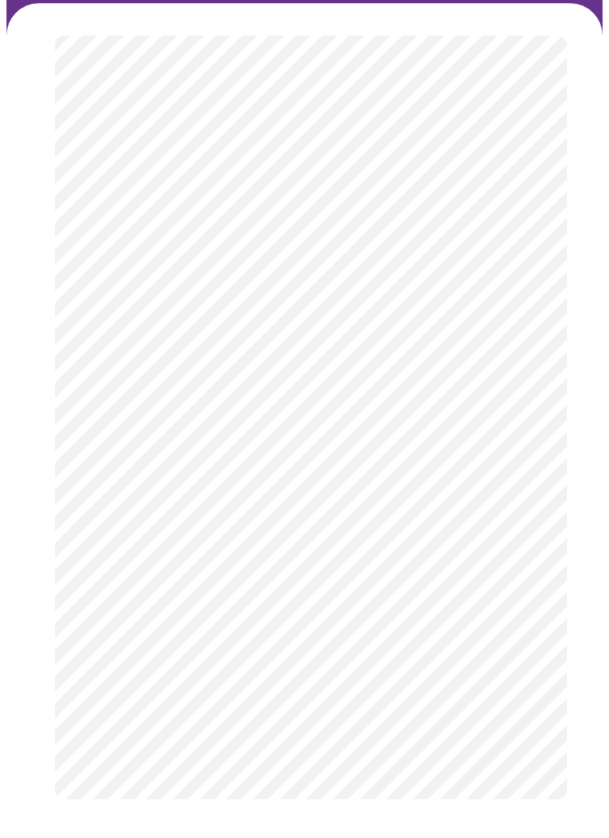
scroll to position [0, 0]
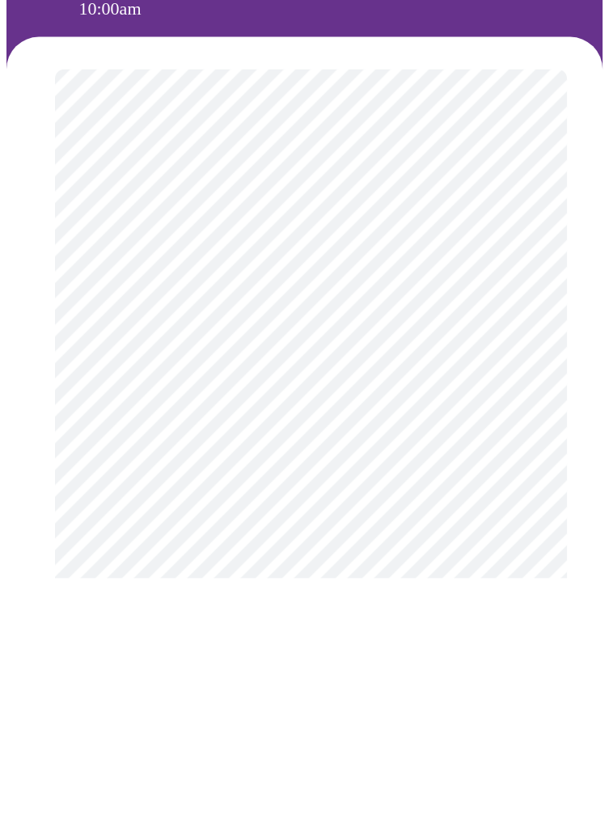
click at [426, 632] on body "MyMenopauseRx Appointments Messaging Labs Uploads Medications Community Refer a…" at bounding box center [304, 547] width 596 height 1083
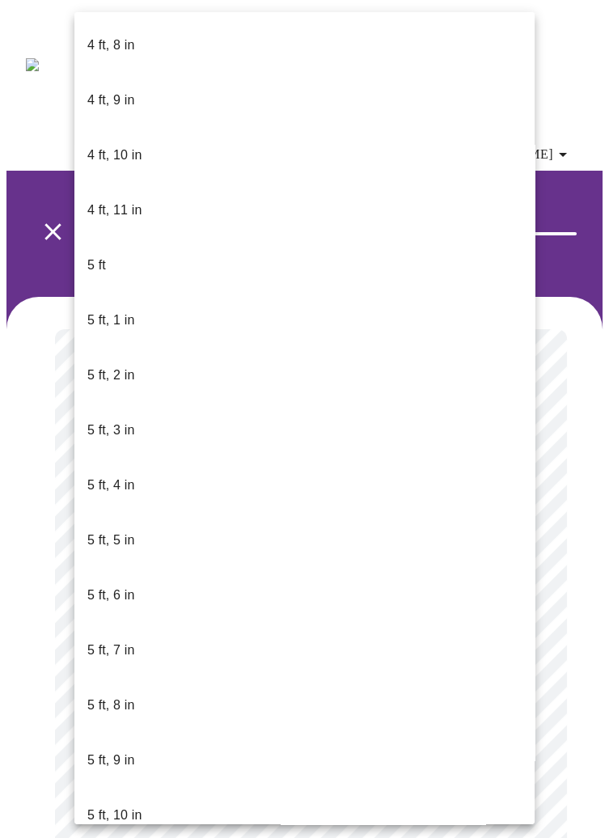
scroll to position [1081, 0]
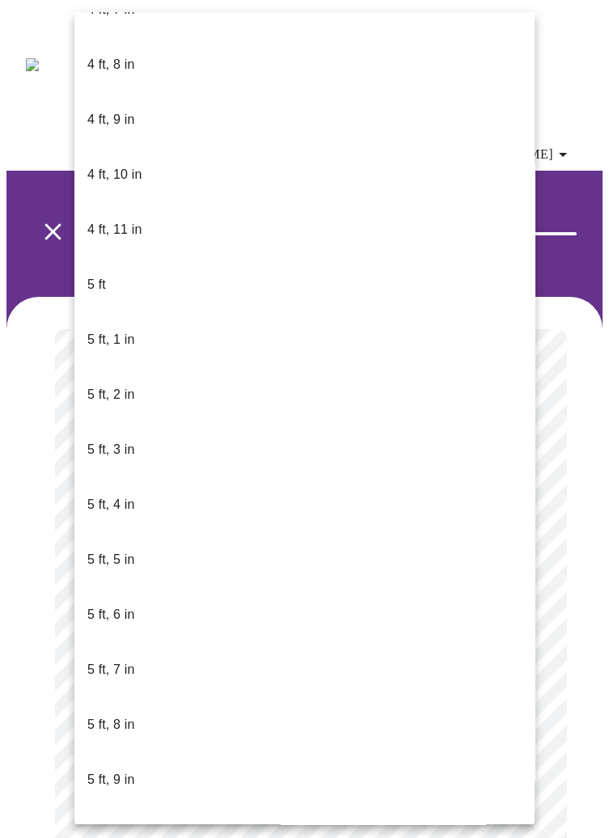
click at [143, 752] on li "5 ft, 9 in" at bounding box center [304, 779] width 460 height 55
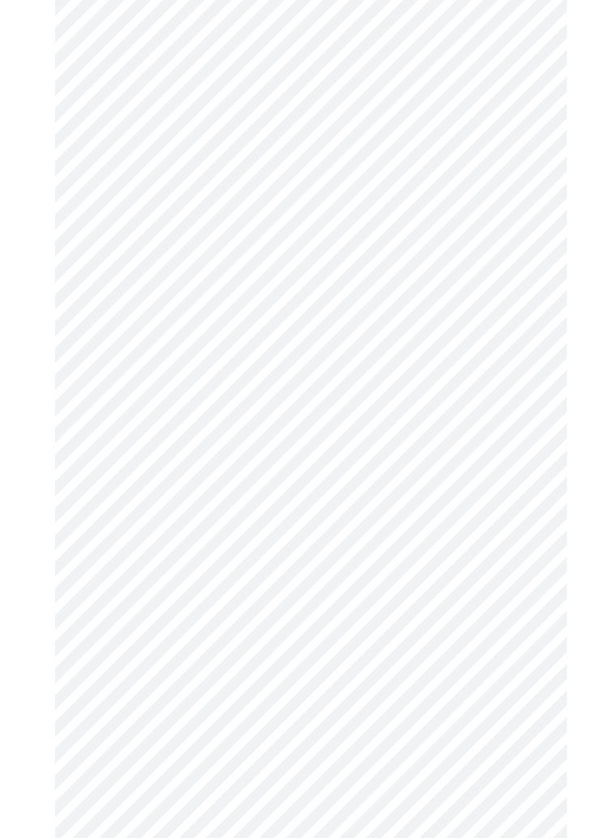
scroll to position [4358, 0]
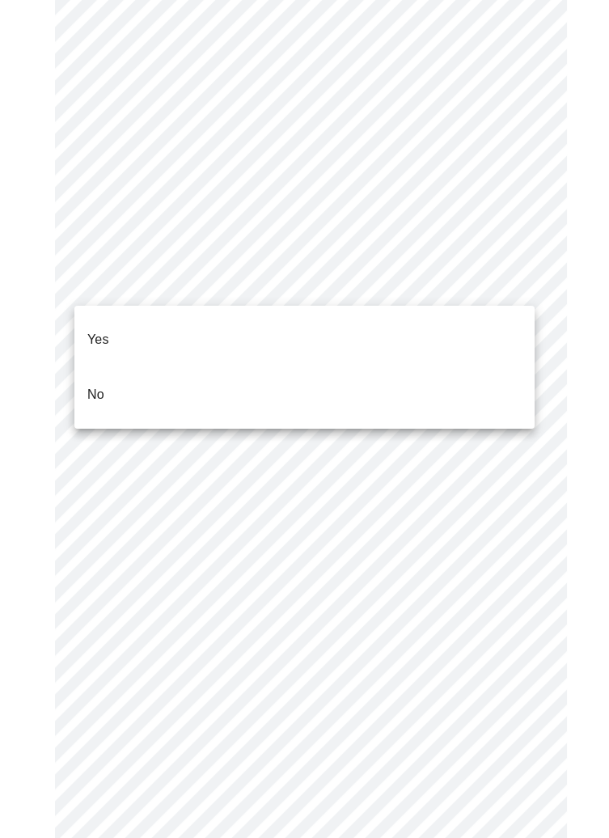
click at [452, 379] on li "No" at bounding box center [304, 394] width 460 height 55
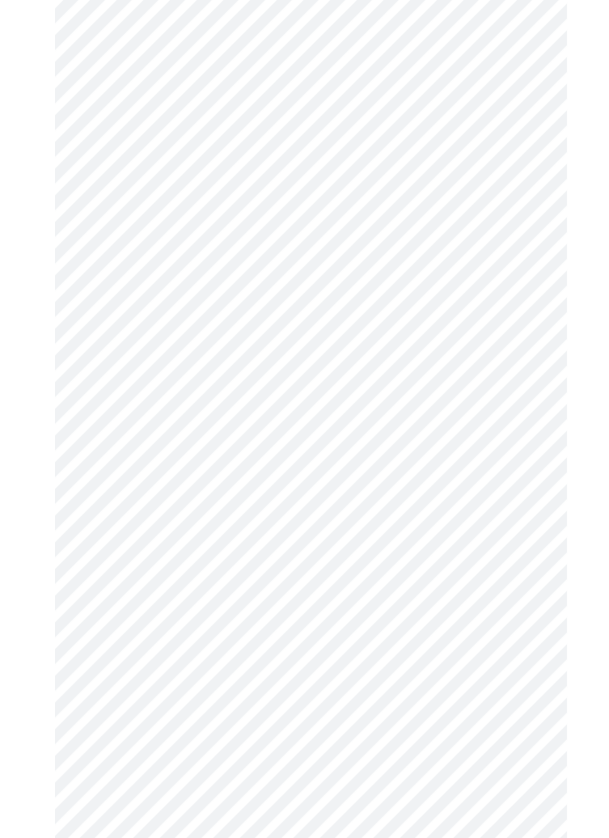
scroll to position [811, 0]
click at [504, 692] on body "MyMenopauseRx Appointments Messaging Labs Uploads Medications Community Refer a…" at bounding box center [304, 73] width 596 height 1756
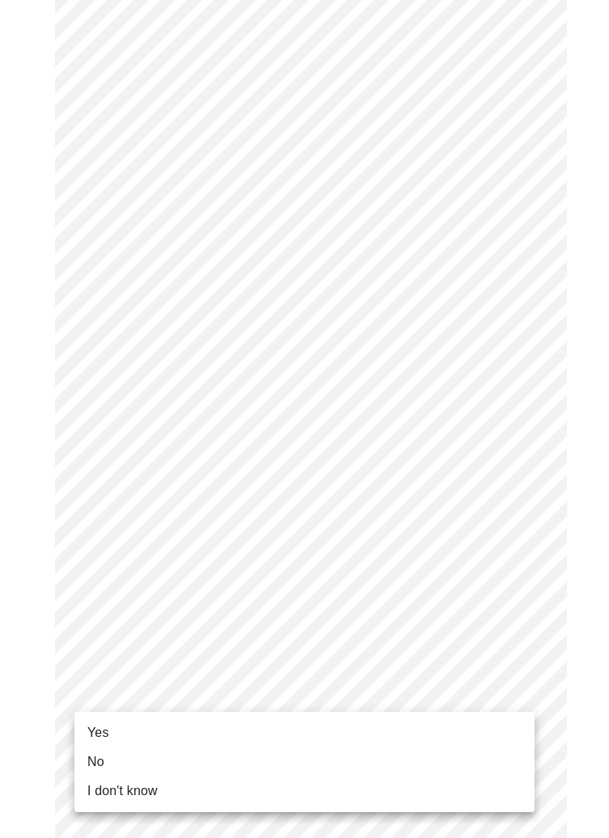
click at [323, 743] on li "Yes" at bounding box center [304, 732] width 460 height 29
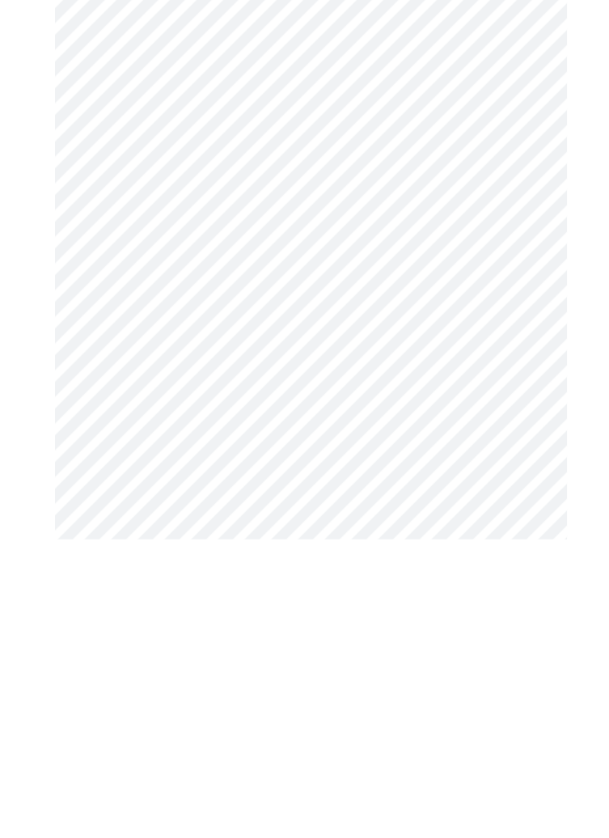
scroll to position [770, 0]
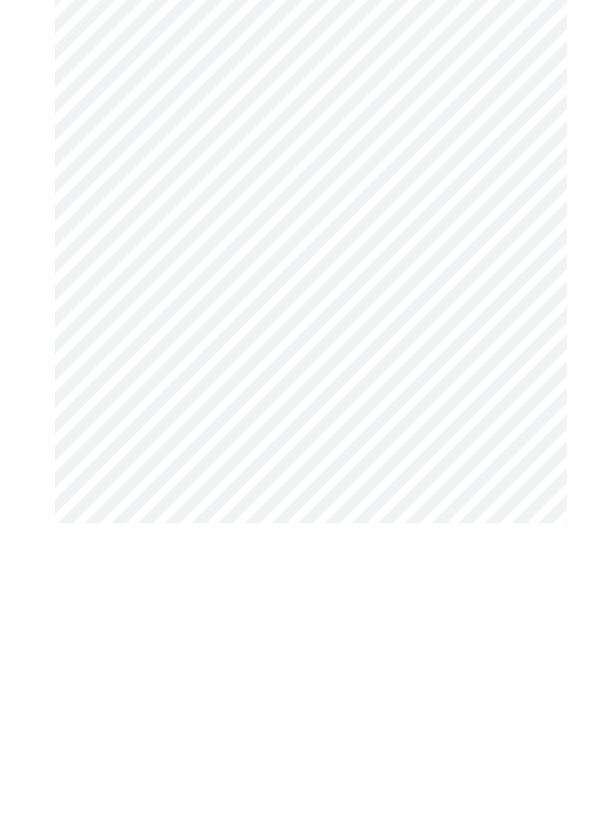
click at [572, 642] on div at bounding box center [304, 238] width 596 height 1422
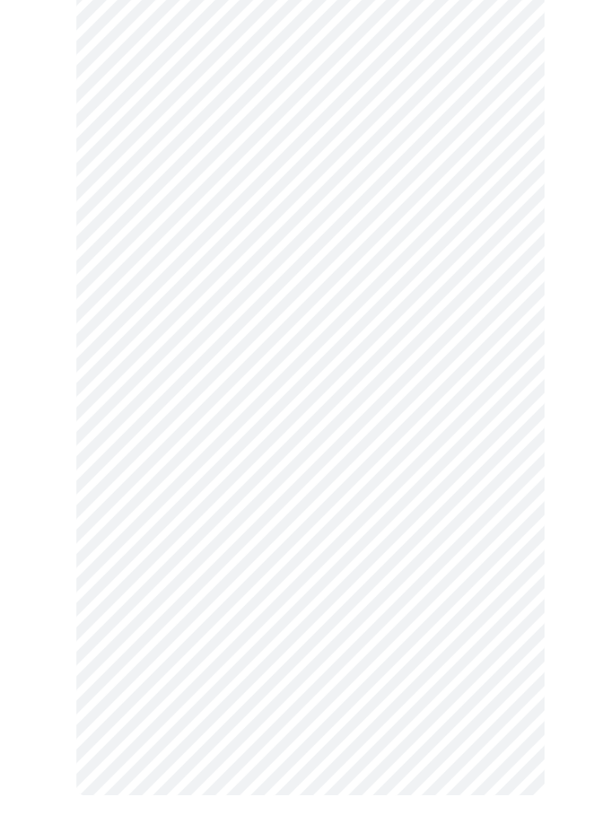
scroll to position [809, 0]
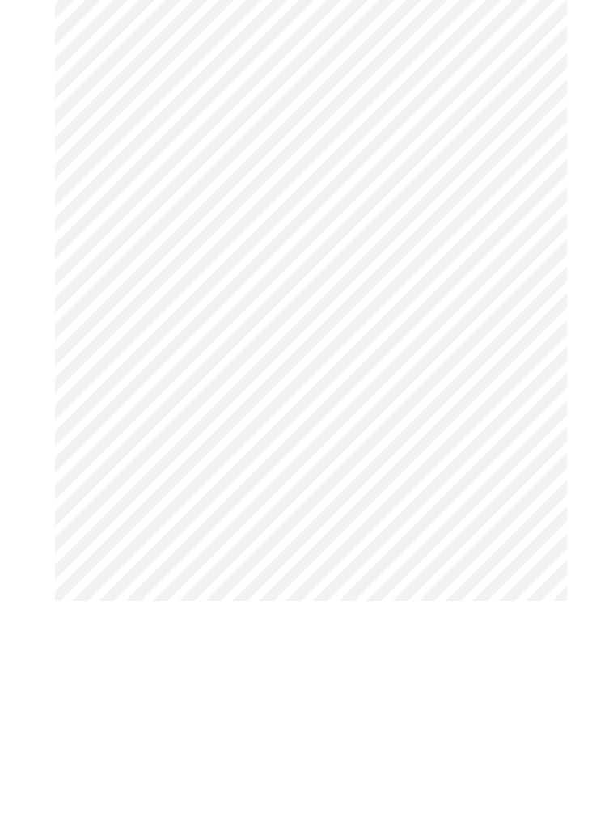
click at [577, 619] on div at bounding box center [304, 199] width 596 height 1422
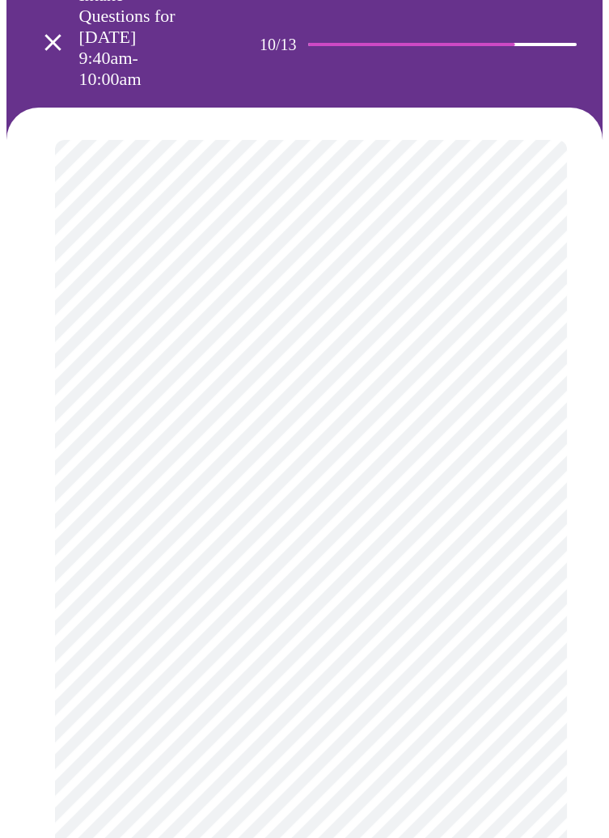
scroll to position [189, 0]
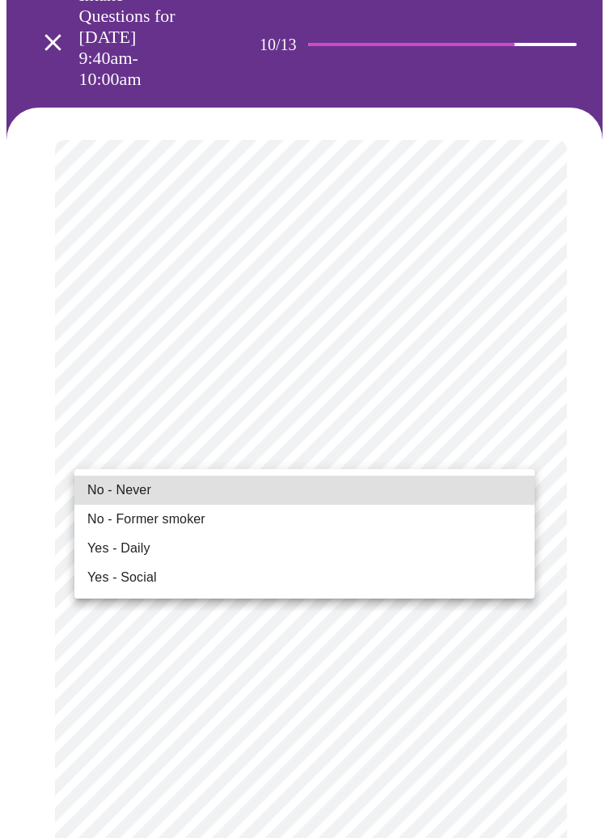
click at [337, 492] on li "No - Never" at bounding box center [304, 489] width 460 height 29
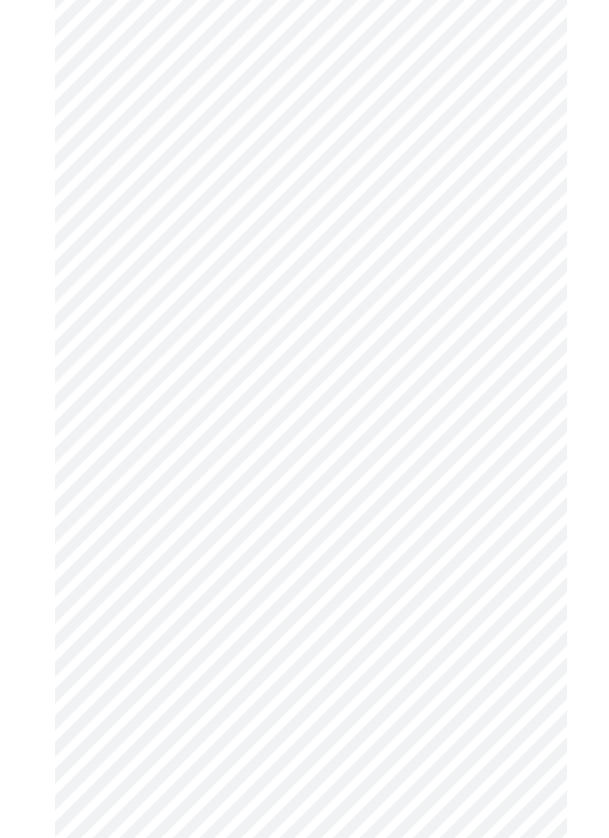
scroll to position [1037, 0]
click at [513, 770] on body "MyMenopauseRx Appointments Messaging Labs Uploads Medications Community Refer a…" at bounding box center [304, 127] width 596 height 2315
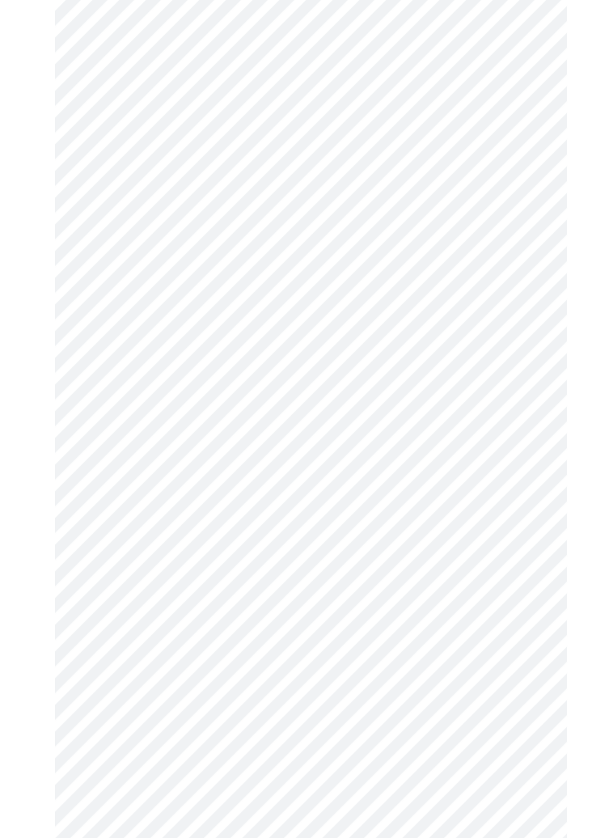
scroll to position [1314, 0]
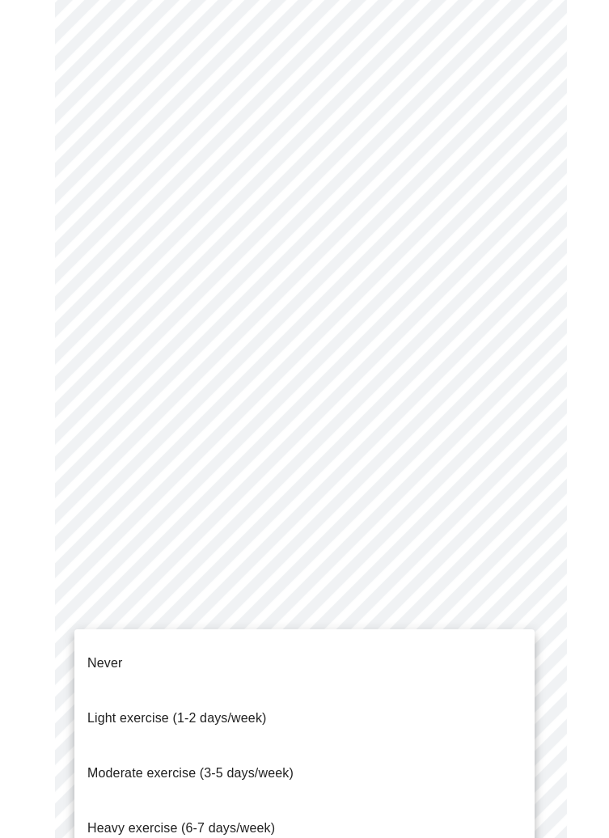
click at [306, 746] on li "Moderate exercise (3-5 days/week)" at bounding box center [304, 773] width 460 height 55
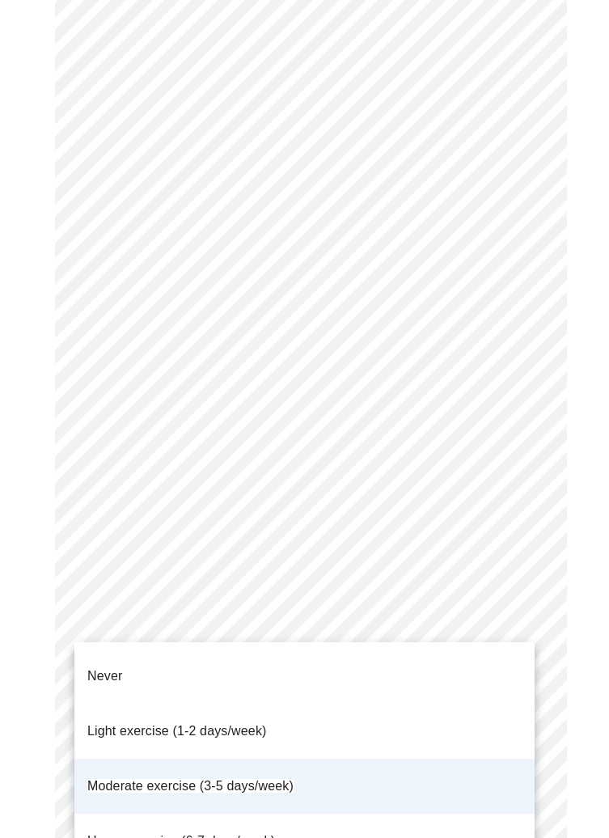
click at [334, 758] on li "Moderate exercise (3-5 days/week)" at bounding box center [304, 785] width 460 height 55
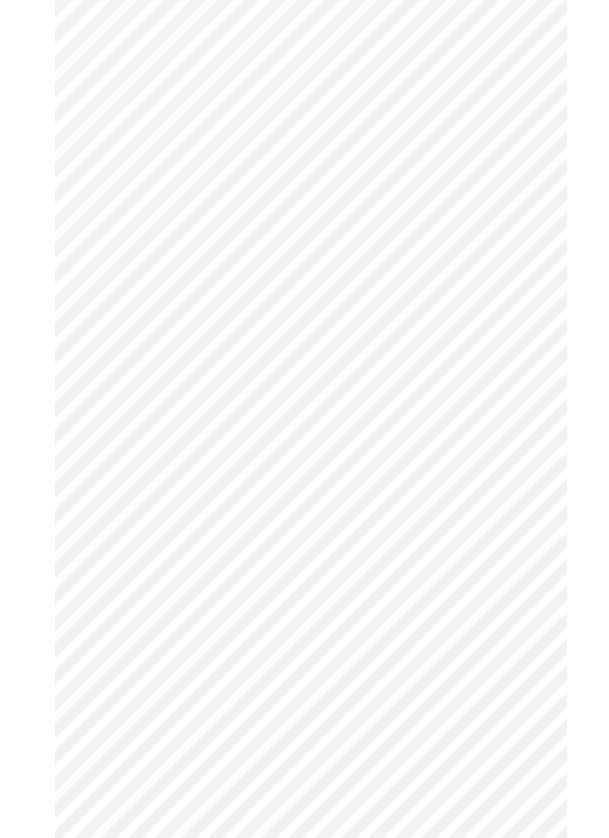
scroll to position [0, 0]
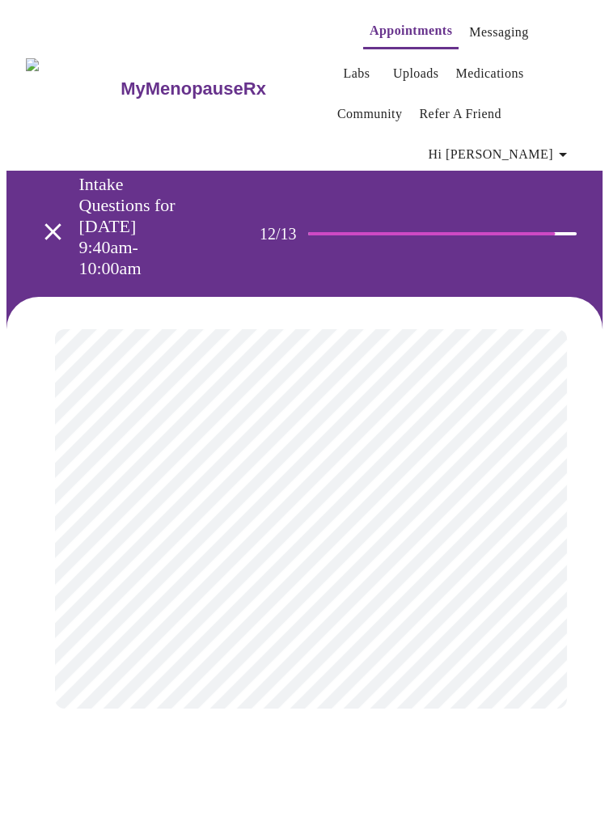
click at [511, 500] on body "MyMenopauseRx Appointments Messaging Labs Uploads Medications Community Refer a…" at bounding box center [304, 373] width 596 height 734
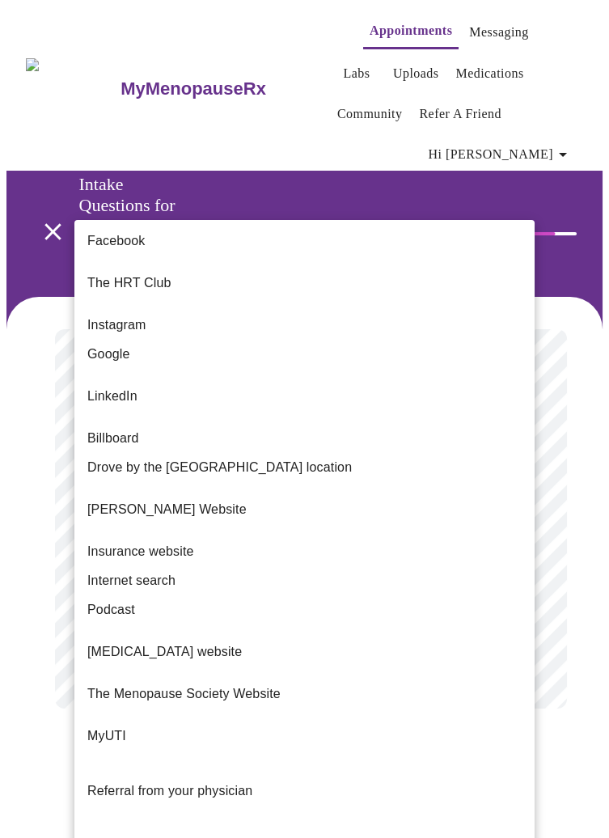
click at [569, 653] on div at bounding box center [304, 419] width 609 height 838
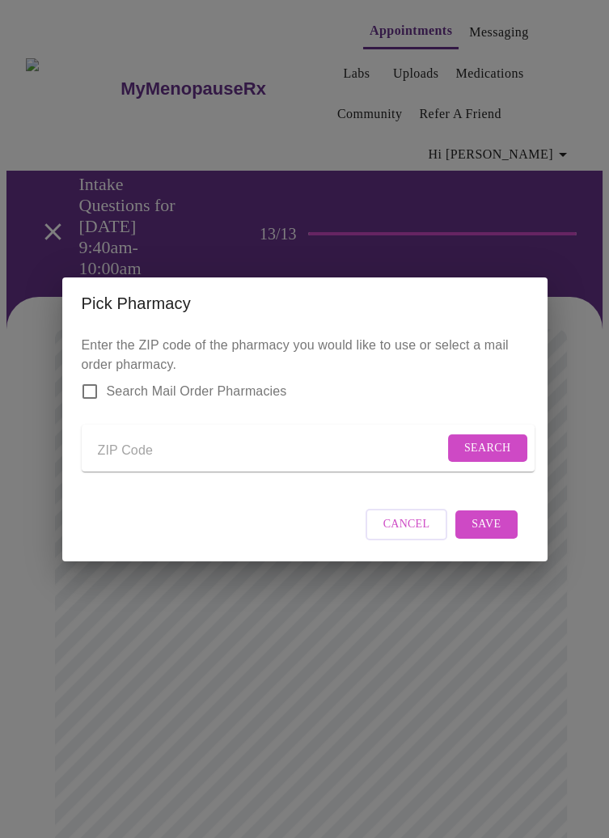
click at [203, 464] on input "Send a message to your care team" at bounding box center [271, 451] width 346 height 26
click at [484, 444] on span "Search" at bounding box center [487, 448] width 47 height 20
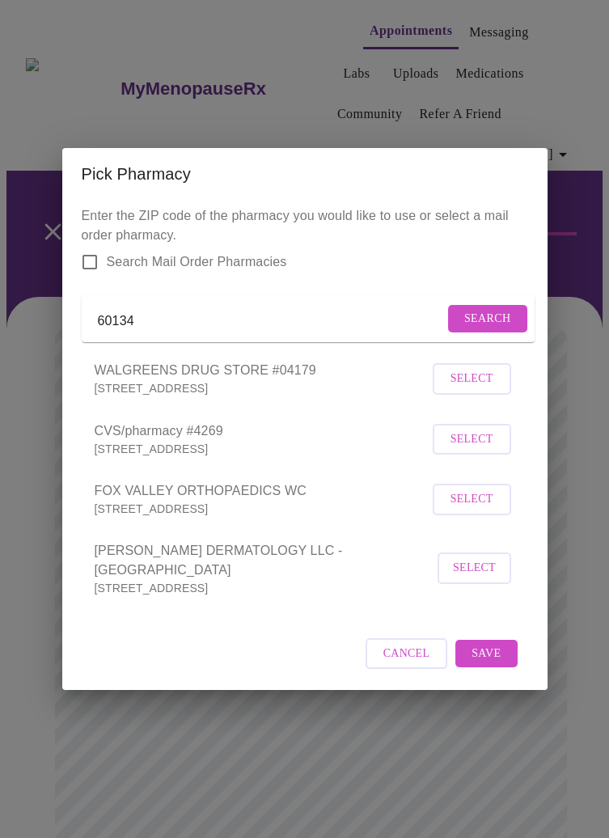
click at [319, 319] on input "60134" at bounding box center [271, 322] width 346 height 26
click at [292, 326] on input "60134" at bounding box center [271, 322] width 346 height 26
type input "60510"
click at [491, 329] on span "Search" at bounding box center [487, 319] width 47 height 20
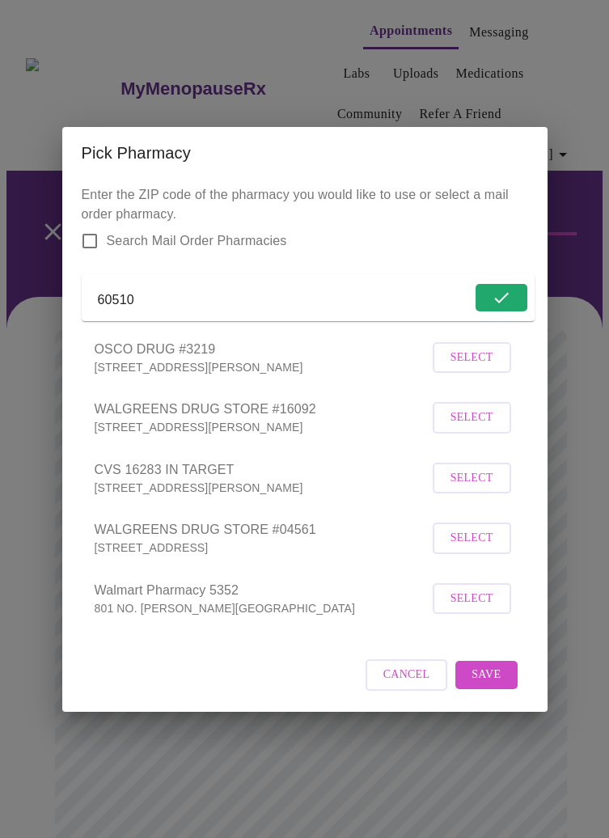
click at [482, 488] on span "Select" at bounding box center [471, 478] width 43 height 20
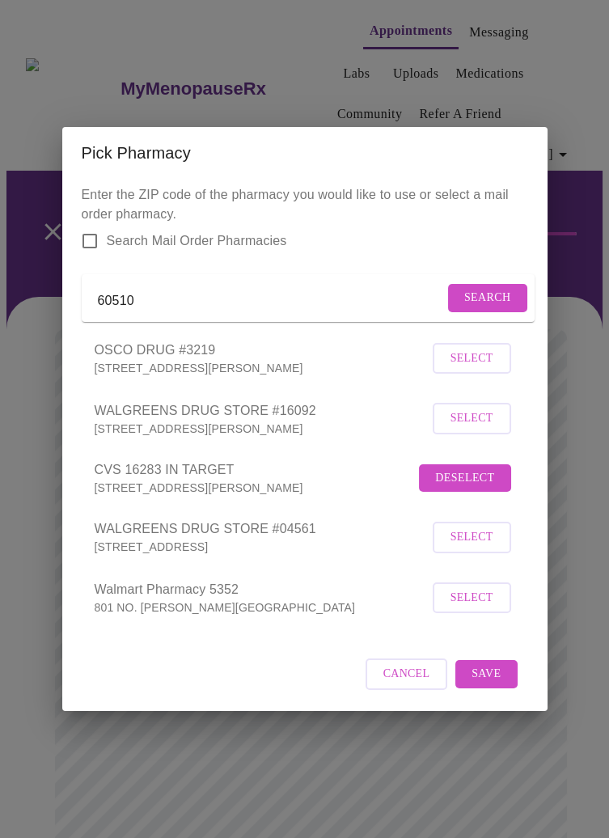
click at [493, 684] on span "Save" at bounding box center [485, 674] width 29 height 20
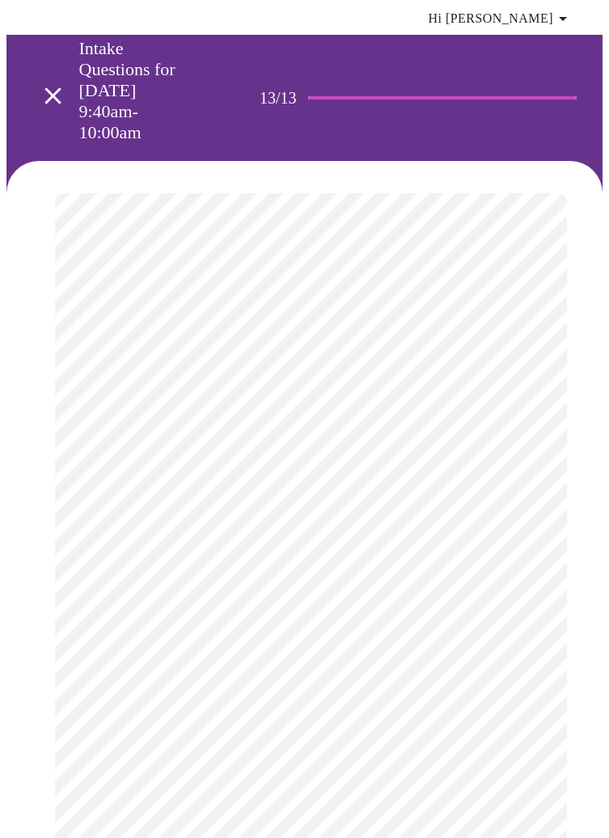
scroll to position [139, 0]
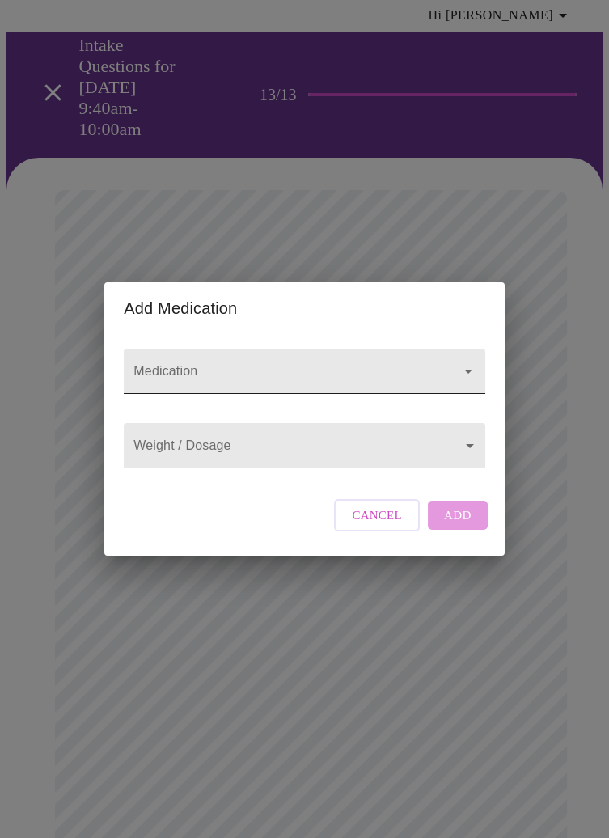
click at [446, 382] on div at bounding box center [457, 371] width 42 height 23
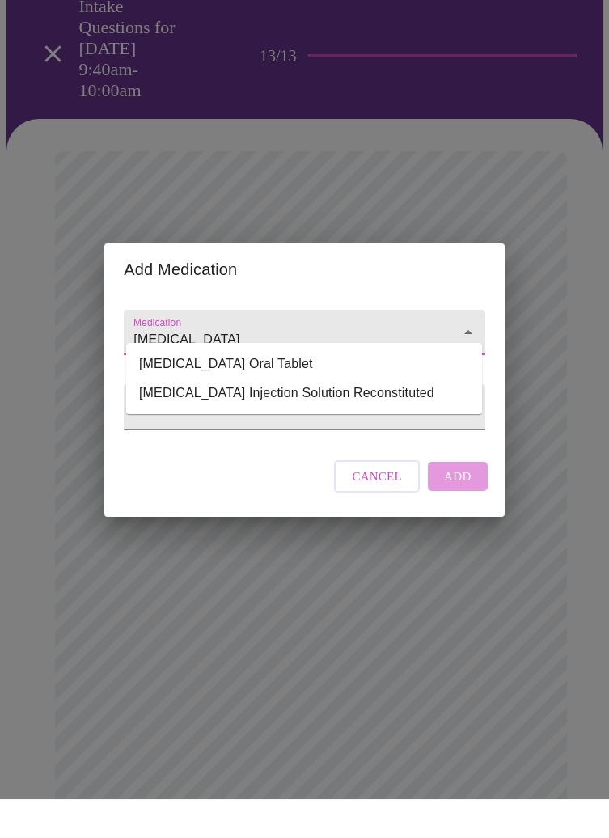
click at [277, 404] on li "Synthroid Oral Tablet" at bounding box center [304, 402] width 356 height 29
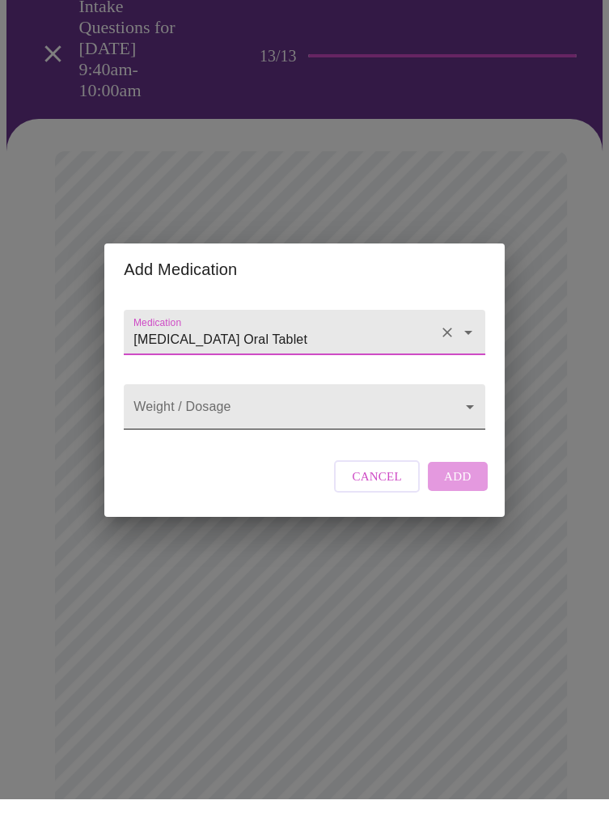
type input "Synthroid Oral Tablet"
click at [373, 449] on body "MyMenopauseRx Appointments Messaging Labs Uploads Medications Community Refer a…" at bounding box center [304, 584] width 596 height 1435
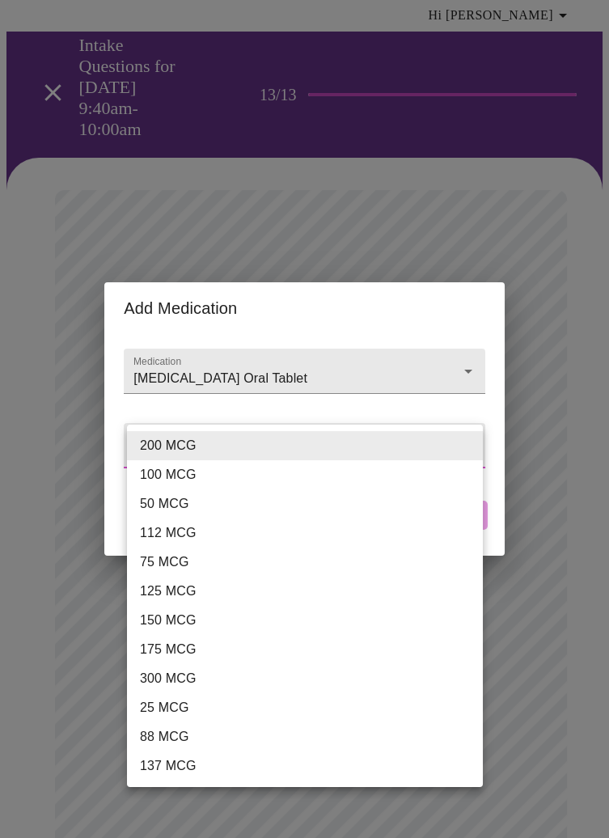
click at [195, 619] on li "150 MCG" at bounding box center [305, 620] width 356 height 29
type input "150 MCG"
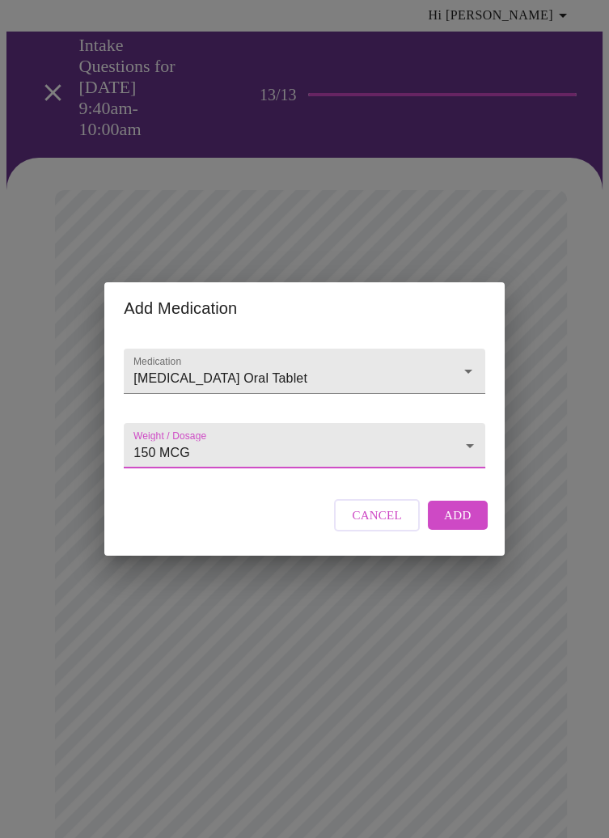
click at [462, 526] on span "Add" at bounding box center [457, 515] width 27 height 21
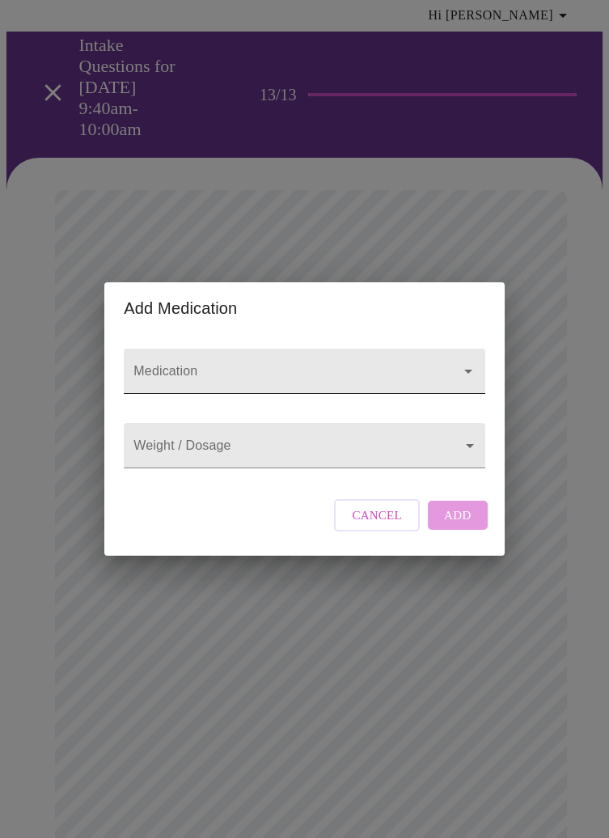
click at [463, 361] on icon "Open" at bounding box center [467, 370] width 19 height 19
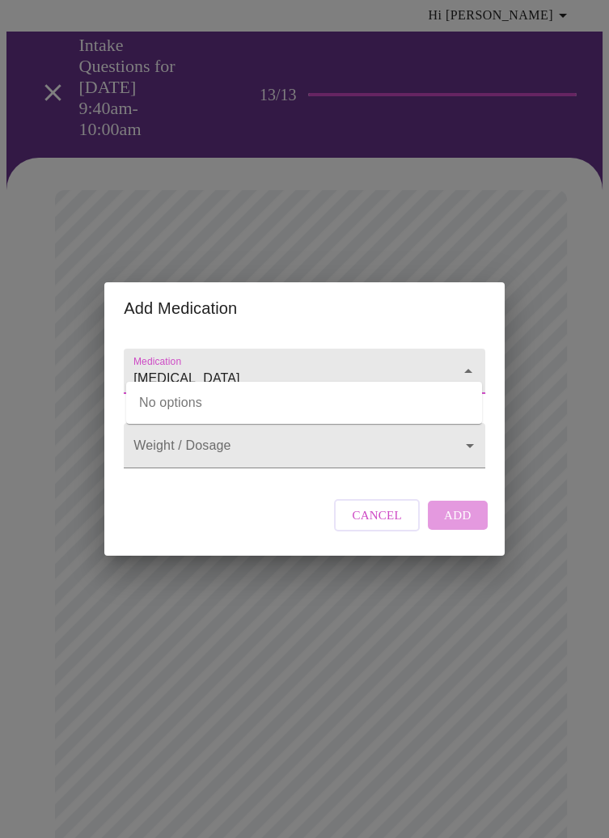
type input "estradiol"
click at [437, 442] on body "MyMenopauseRx Appointments Messaging Labs Uploads Medications Community Refer a…" at bounding box center [304, 602] width 596 height 1470
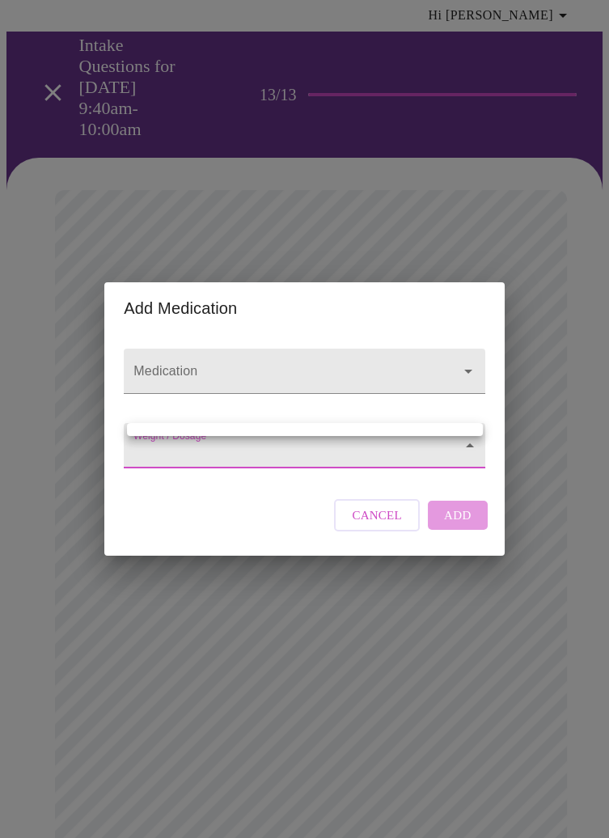
click at [344, 406] on div at bounding box center [304, 419] width 609 height 838
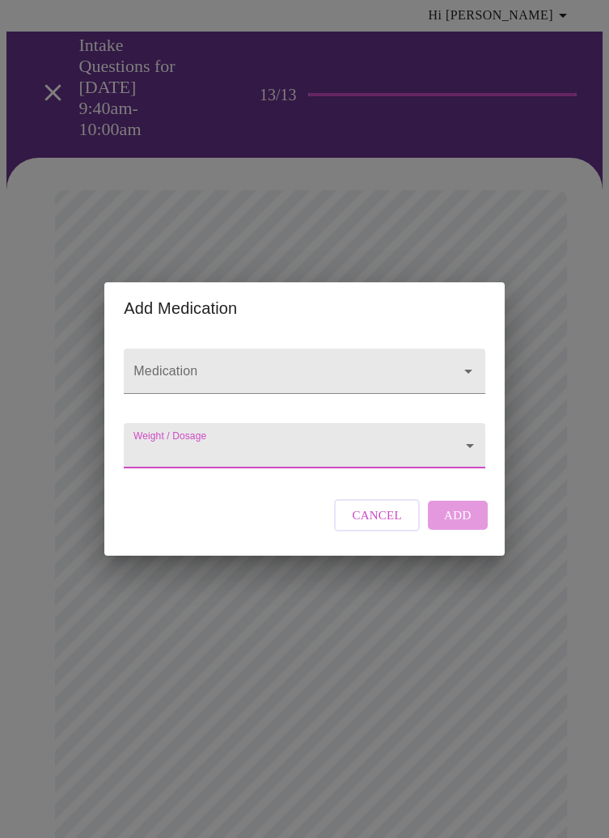
click at [416, 399] on div "Medication" at bounding box center [304, 371] width 374 height 74
click at [457, 360] on button "Open" at bounding box center [468, 371] width 23 height 23
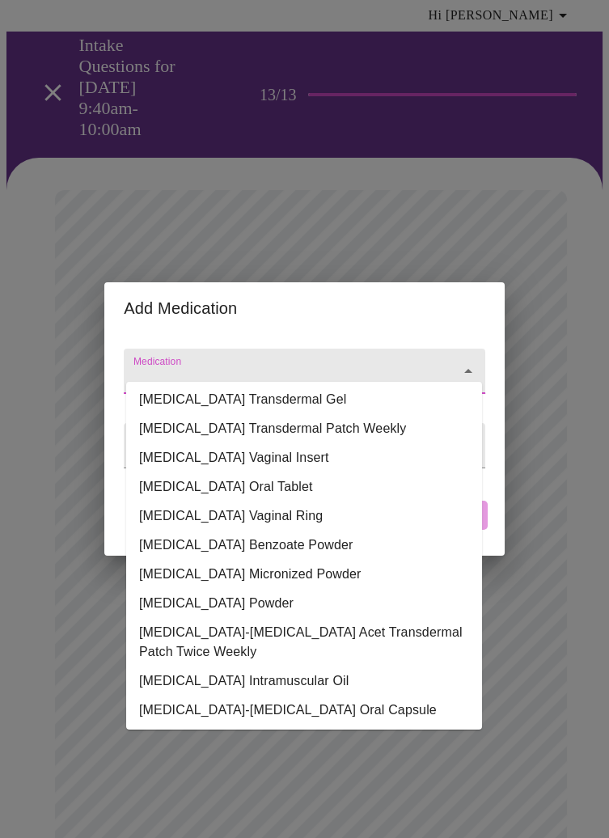
scroll to position [0, 0]
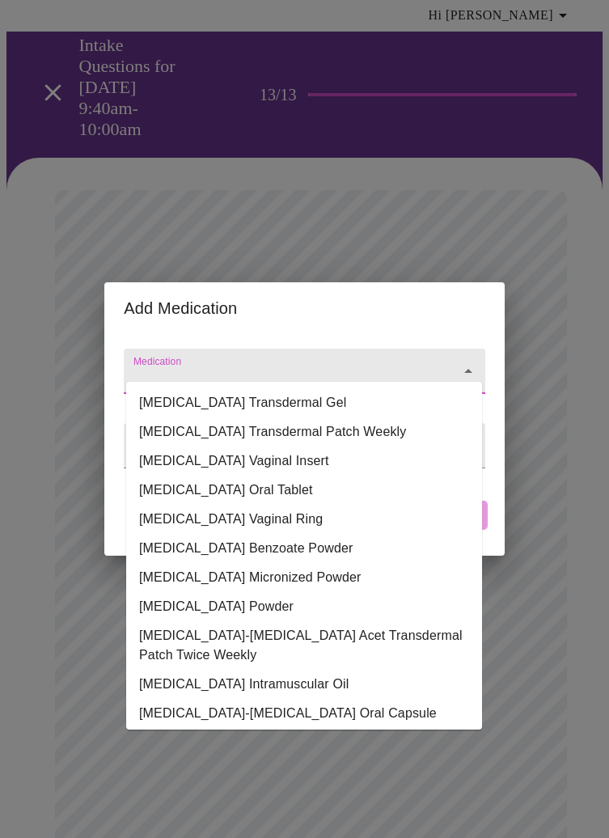
click at [341, 429] on li "Estradiol Transdermal Patch Weekly" at bounding box center [304, 431] width 356 height 29
type input "Estradiol Transdermal Patch Weekly"
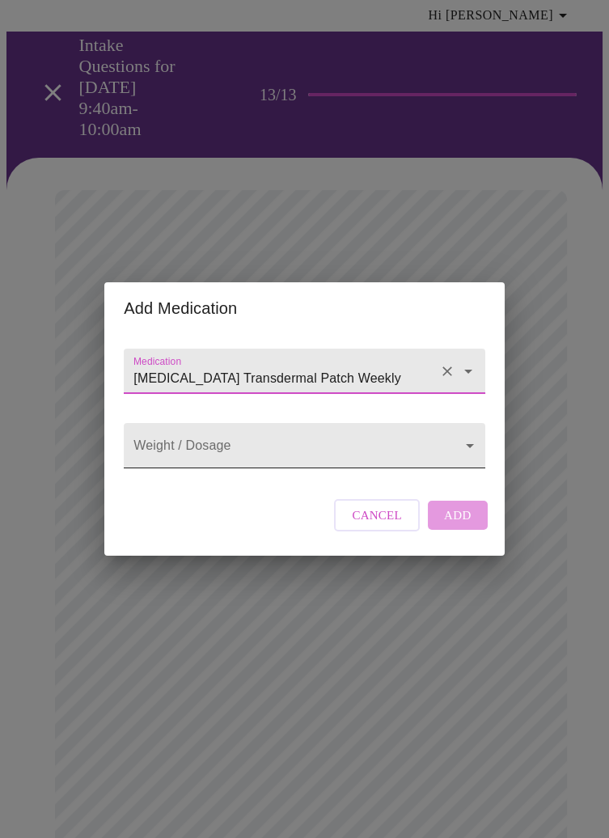
click at [436, 441] on body "MyMenopauseRx Appointments Messaging Labs Uploads Medications Community Refer a…" at bounding box center [304, 602] width 596 height 1470
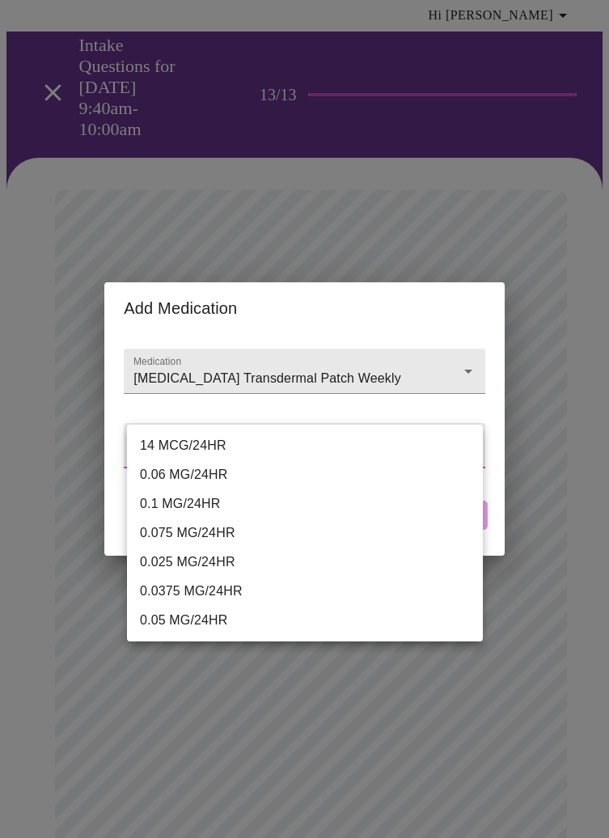
click at [243, 595] on li "0.0375 MG/24HR" at bounding box center [305, 591] width 356 height 29
type input "0.0375 MG/24HR"
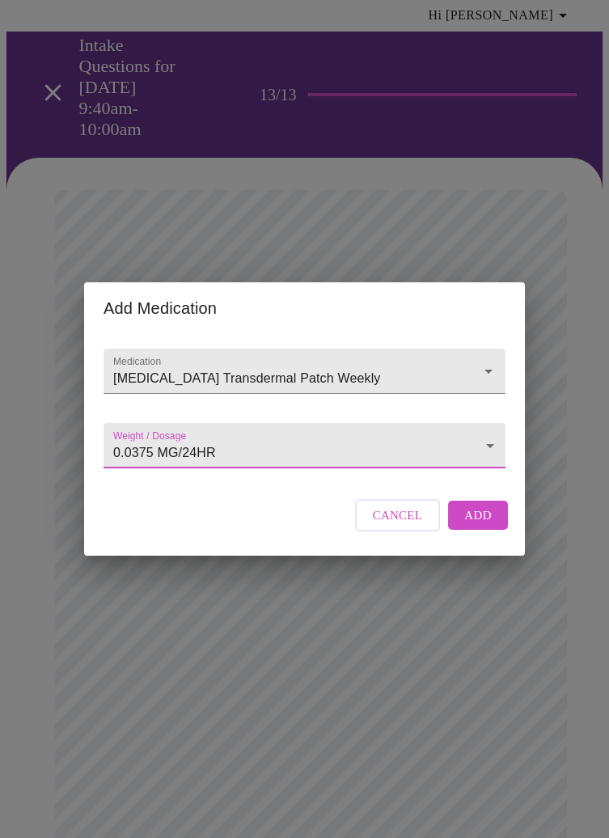
click at [475, 526] on span "Add" at bounding box center [477, 515] width 27 height 21
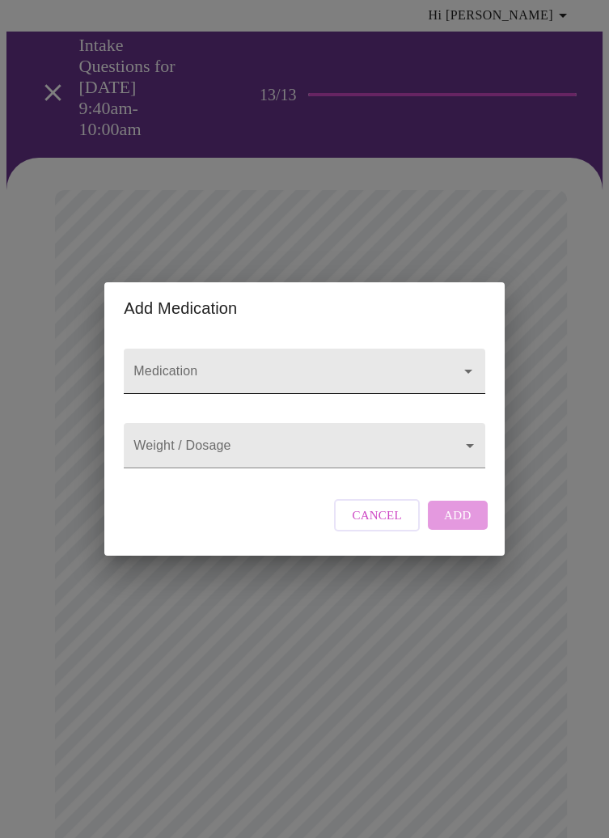
click at [454, 360] on div at bounding box center [457, 371] width 42 height 23
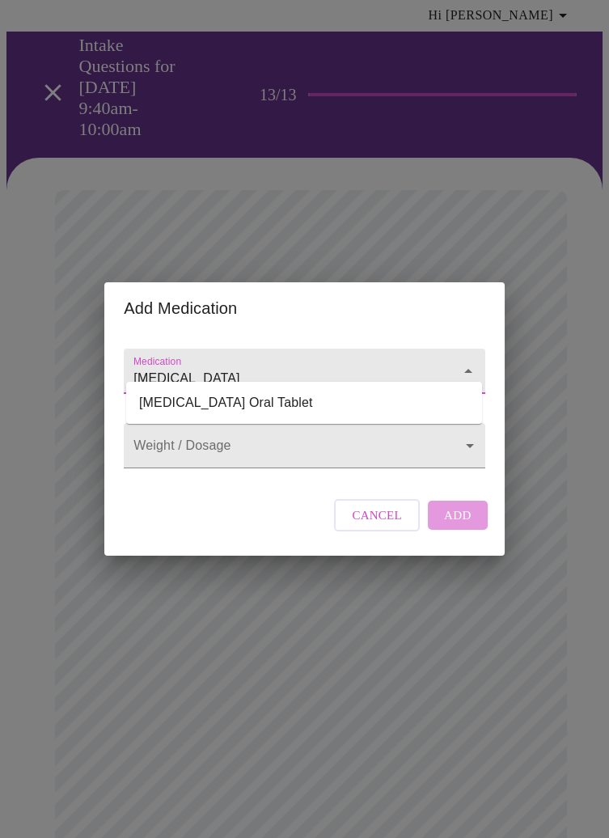
click at [247, 395] on li "Slynd Oral Tablet" at bounding box center [304, 402] width 356 height 29
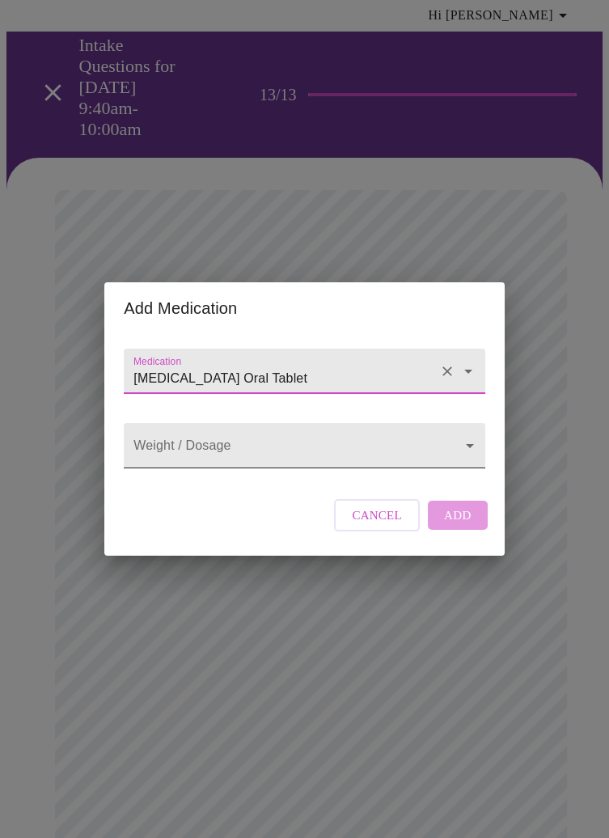
type input "Slynd Oral Tablet"
click at [450, 446] on body "MyMenopauseRx Appointments Messaging Labs Uploads Medications Community Refer a…" at bounding box center [304, 641] width 596 height 1548
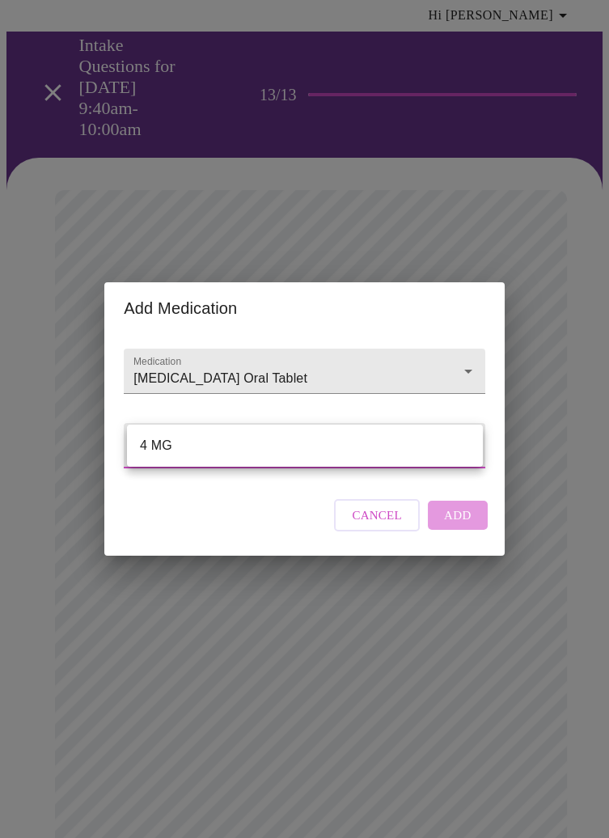
click at [441, 445] on li "4 MG" at bounding box center [305, 445] width 356 height 29
type input "4 MG"
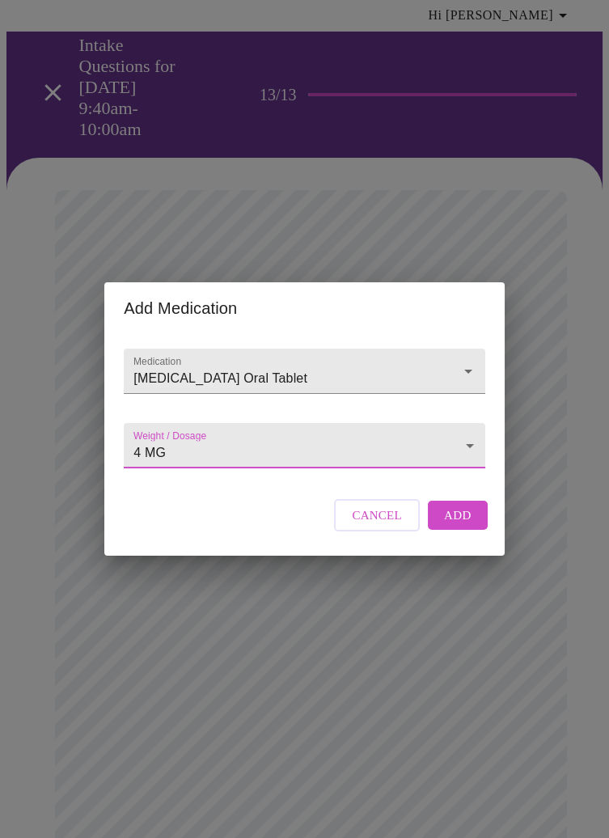
click at [459, 526] on span "Add" at bounding box center [457, 515] width 27 height 21
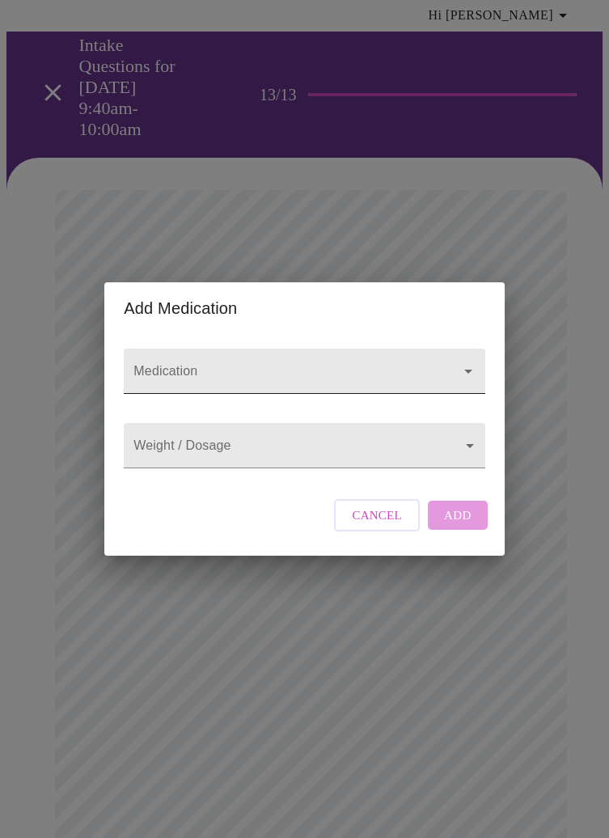
click at [412, 365] on input "Medication" at bounding box center [281, 379] width 302 height 30
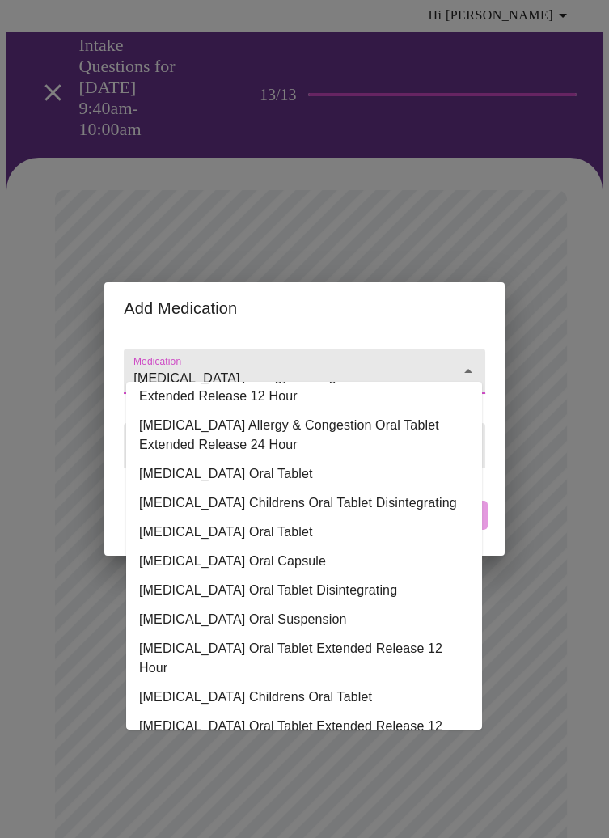
scroll to position [122, 0]
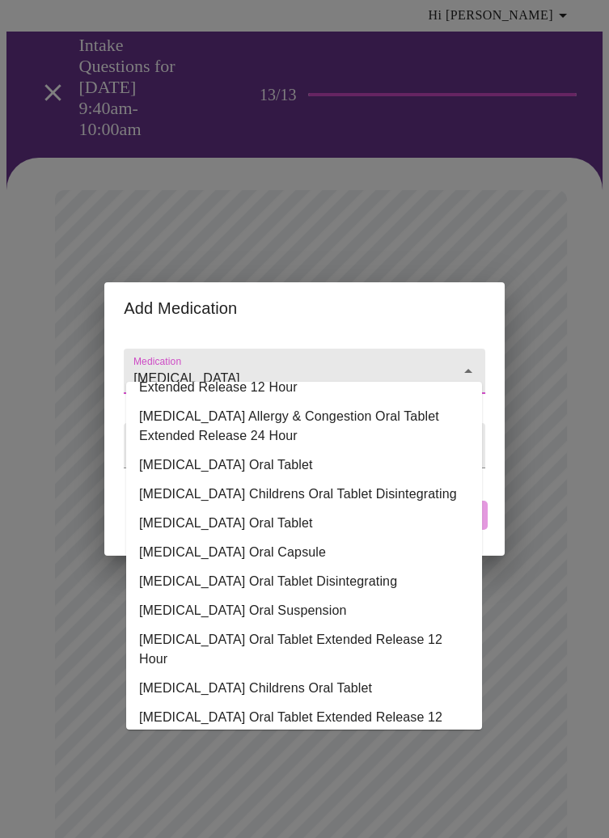
click at [272, 466] on li "Allegra Allergy Oral Tablet" at bounding box center [304, 464] width 356 height 29
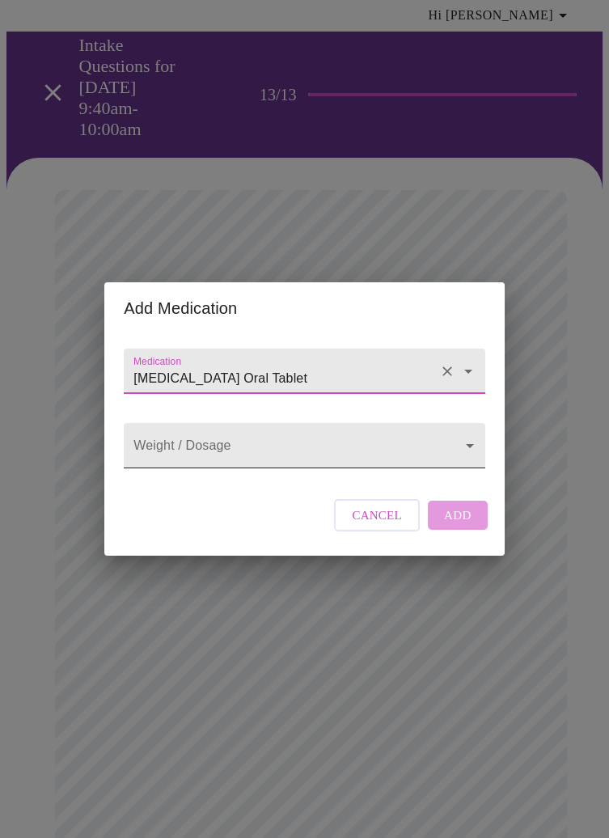
type input "Allegra Allergy Oral Tablet"
click at [439, 439] on body "MyMenopauseRx Appointments Messaging Labs Uploads Medications Community Refer a…" at bounding box center [304, 670] width 596 height 1607
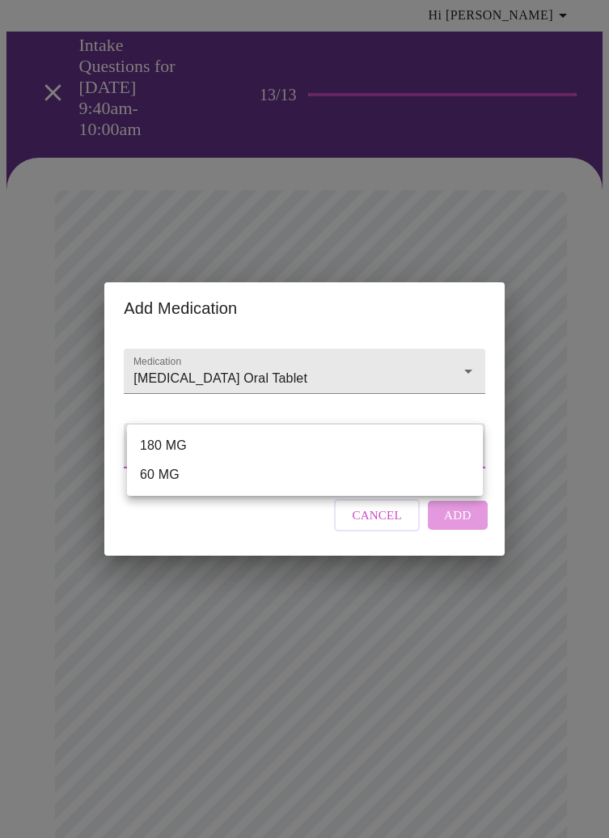
click at [281, 446] on li "180 MG" at bounding box center [305, 445] width 356 height 29
type input "180 MG"
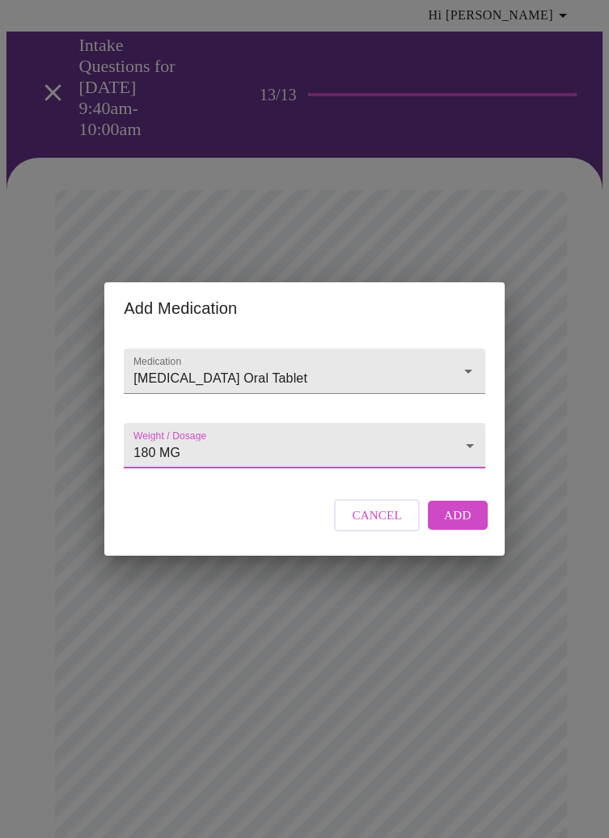
click at [468, 526] on span "Add" at bounding box center [457, 515] width 27 height 21
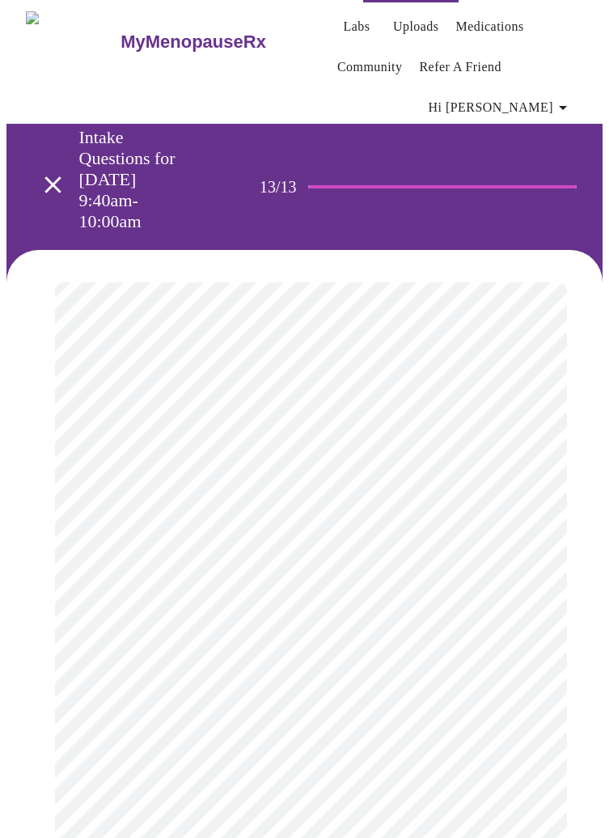
scroll to position [0, 0]
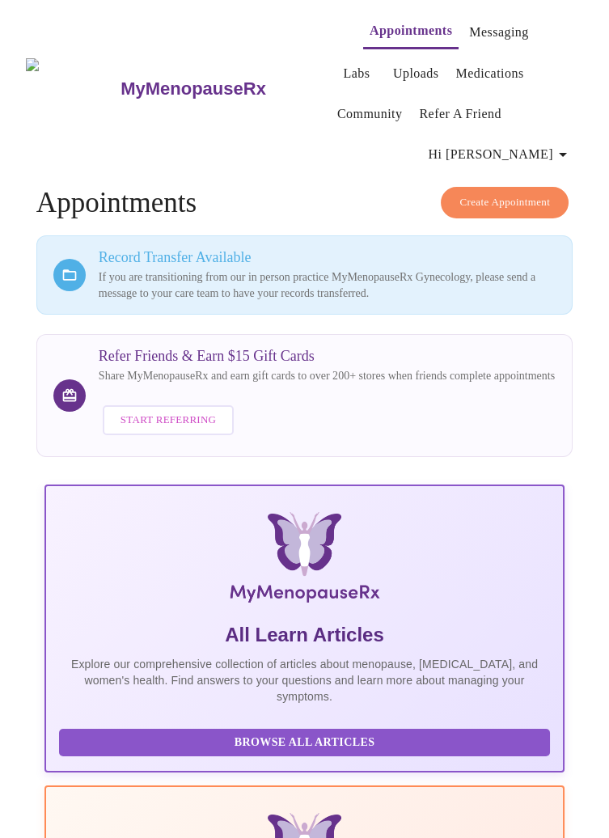
click at [507, 269] on p "If you are transitioning from our in person practice MyMenopauseRx Gynecology, …" at bounding box center [327, 285] width 457 height 32
click at [170, 78] on h3 "MyMenopauseRx" at bounding box center [193, 88] width 146 height 21
